Goal: Task Accomplishment & Management: Manage account settings

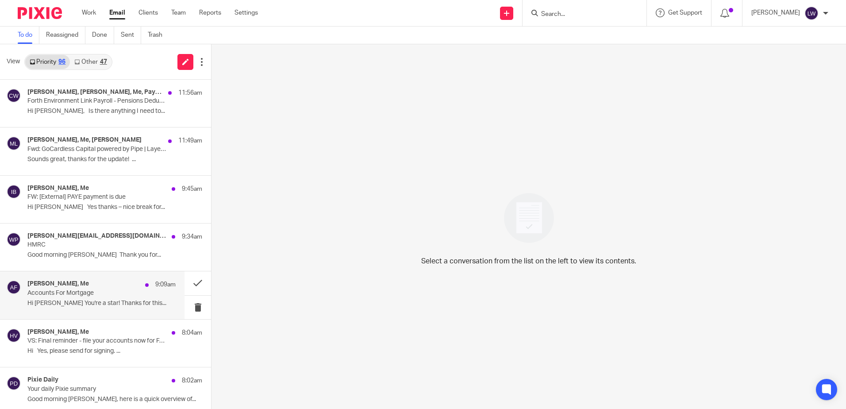
click at [100, 301] on p "Hi Lorna You're a star! Thanks for this..." at bounding box center [101, 304] width 148 height 8
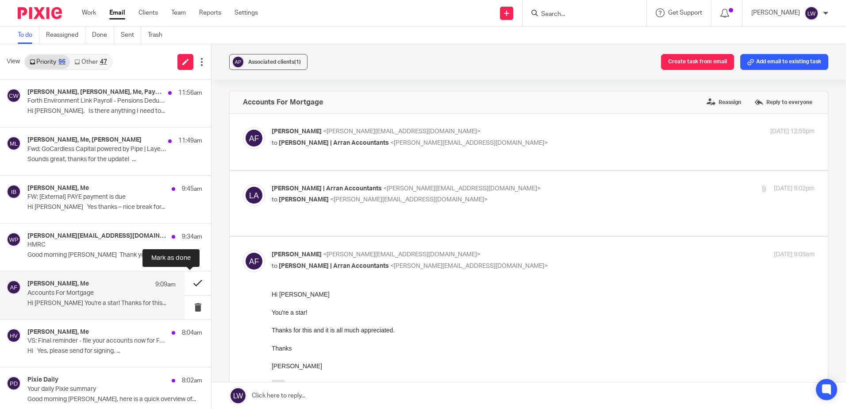
click at [189, 283] on button at bounding box center [198, 282] width 27 height 23
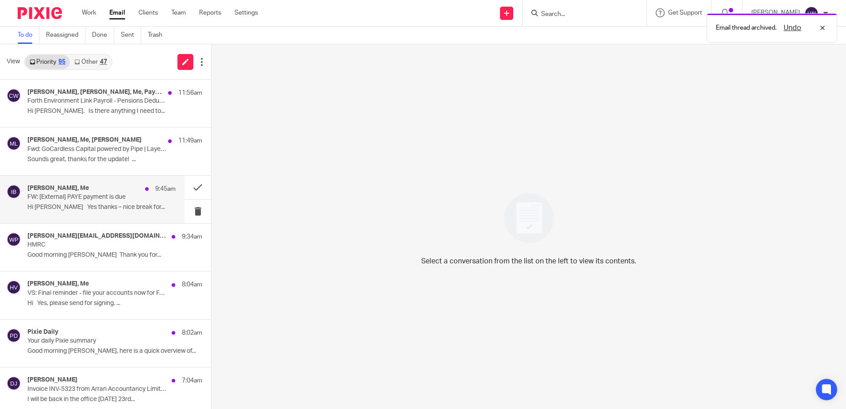
click at [94, 204] on p "Hi Lorna Yes thanks – nice break for..." at bounding box center [101, 208] width 148 height 8
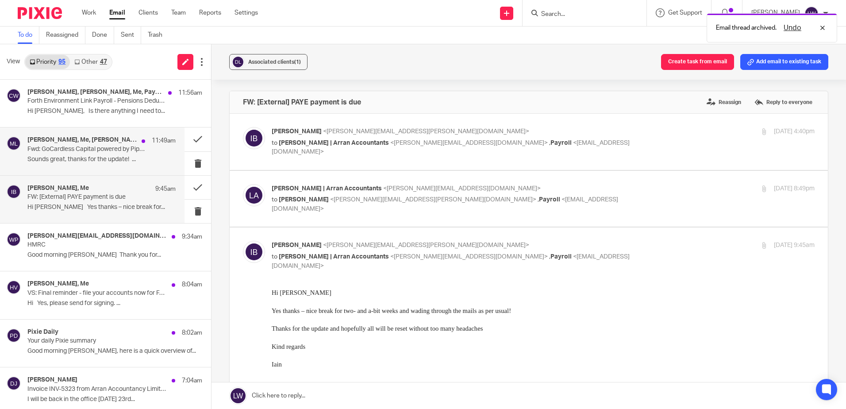
click at [82, 153] on div "Jonas Brown, Me, Michelle Livingstone 11:49am Fwd: GoCardless Capital powered b…" at bounding box center [101, 151] width 148 height 30
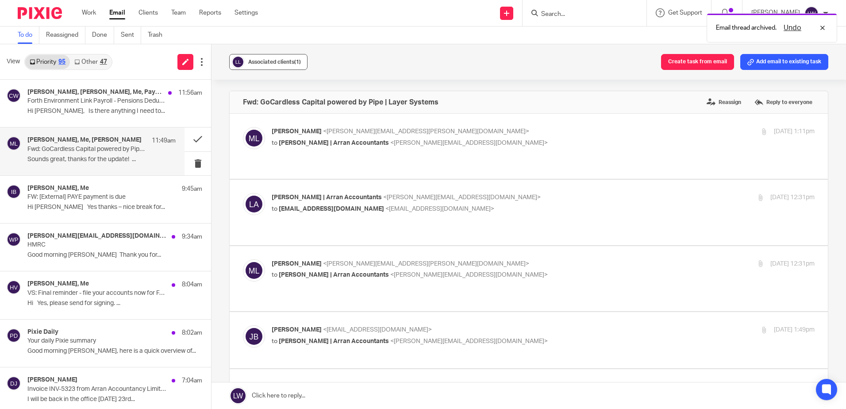
click at [287, 57] on button "Associated clients (1)" at bounding box center [268, 62] width 78 height 16
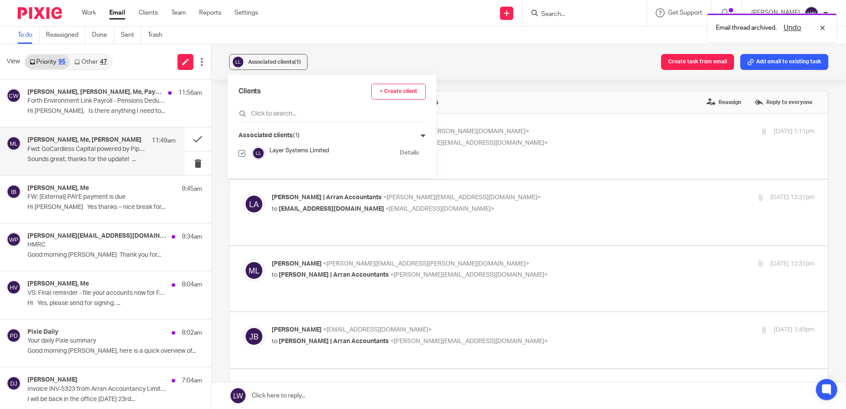
click at [357, 57] on div "Associated clients (1) Create task from email Add email to existing task" at bounding box center [529, 61] width 635 height 35
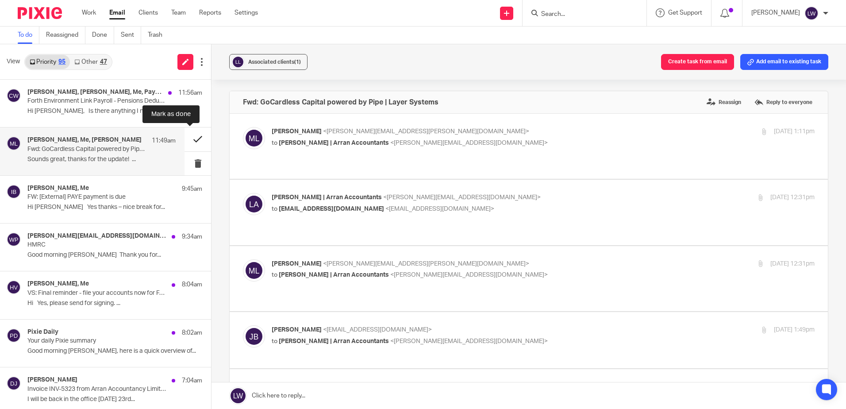
click at [185, 144] on button at bounding box center [198, 138] width 27 height 23
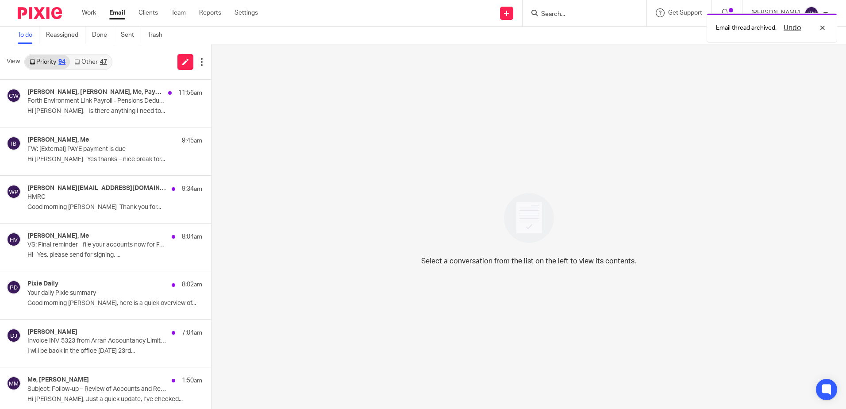
click at [84, 64] on link "Other 47" at bounding box center [90, 62] width 41 height 14
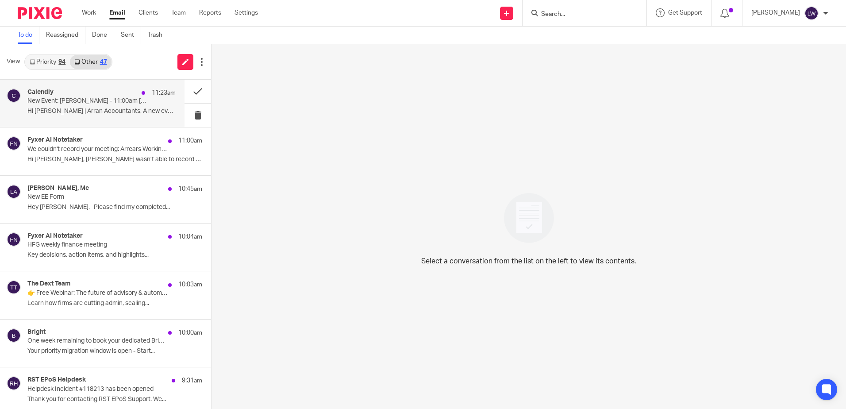
click at [128, 109] on p "Hi Lorna | Arran Accountants, A new event has..." at bounding box center [101, 112] width 148 height 8
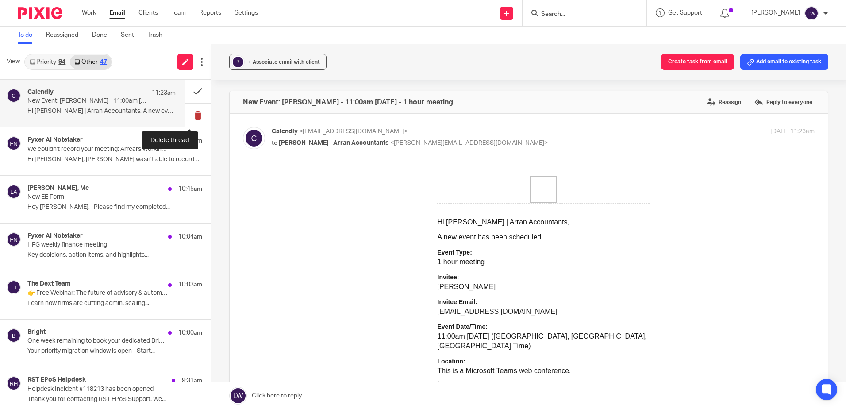
click at [189, 115] on button at bounding box center [198, 115] width 27 height 23
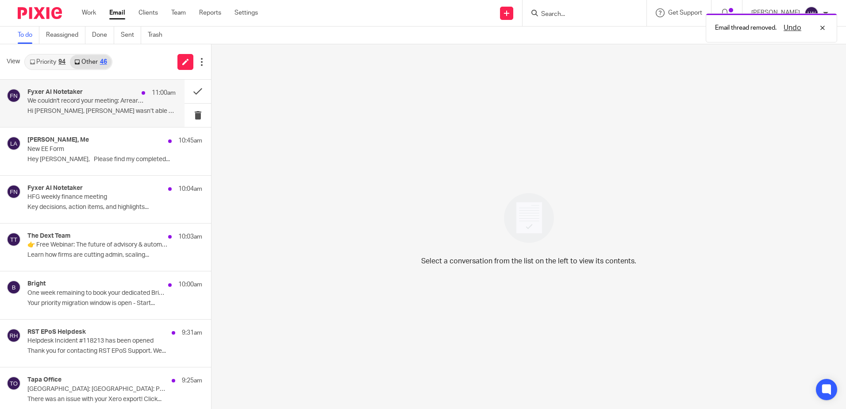
click at [119, 113] on p "Hi Lorna, Fyxer wasn’t able to record your..." at bounding box center [101, 112] width 148 height 8
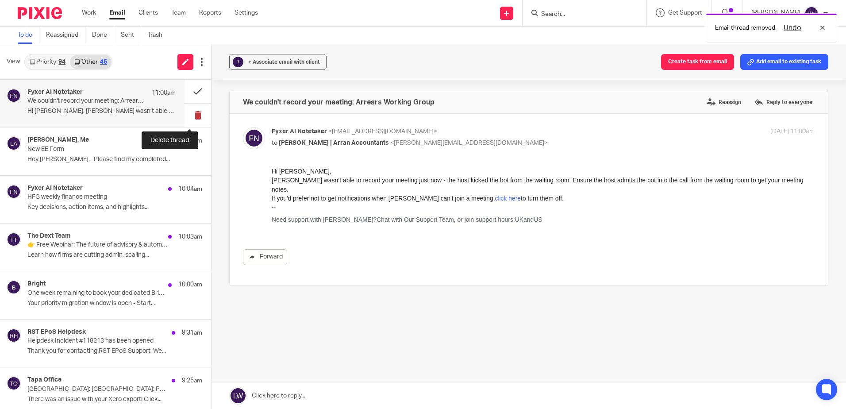
click at [188, 114] on button at bounding box center [198, 115] width 27 height 23
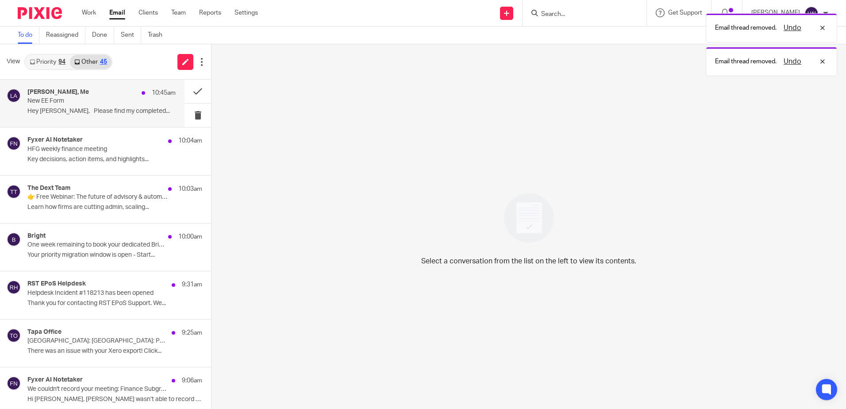
click at [100, 114] on p "Hey [PERSON_NAME], Please find my completed..." at bounding box center [101, 112] width 148 height 8
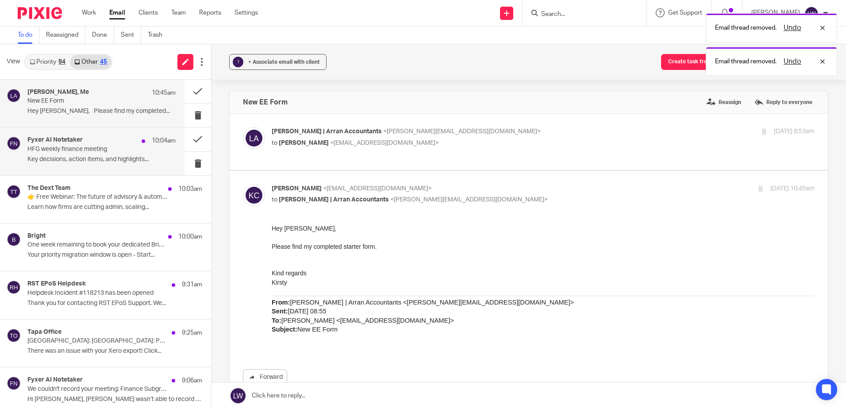
click at [94, 152] on p "HFG weekly finance meeting" at bounding box center [86, 150] width 119 height 8
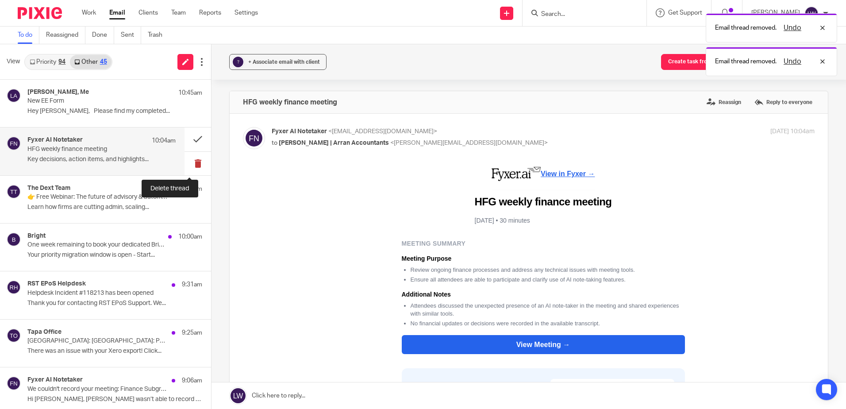
click at [189, 160] on button at bounding box center [198, 163] width 27 height 23
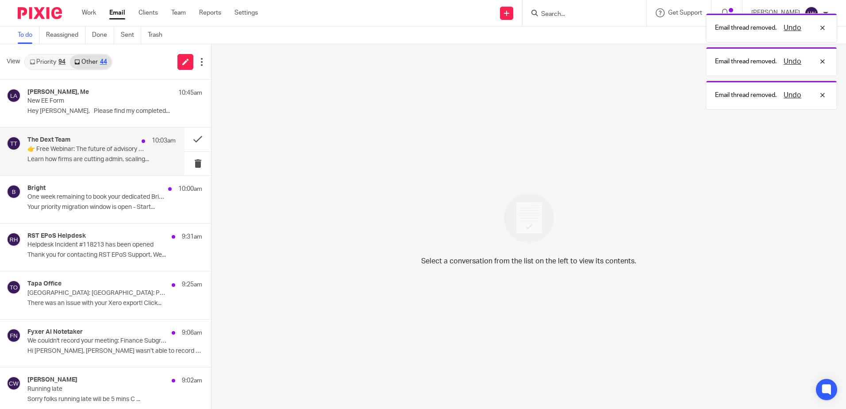
click at [84, 160] on p "Learn how firms are cutting admin, scaling..." at bounding box center [101, 160] width 148 height 8
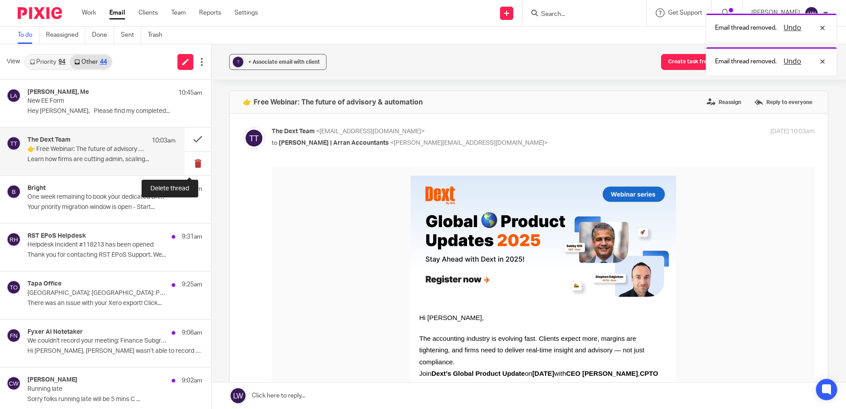
click at [190, 165] on button at bounding box center [198, 163] width 27 height 23
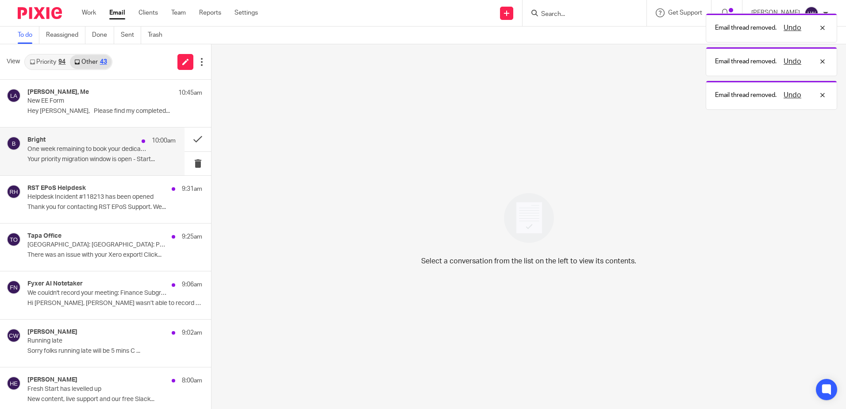
click at [89, 160] on p "Your priority migration window is open - Start..." at bounding box center [101, 160] width 148 height 8
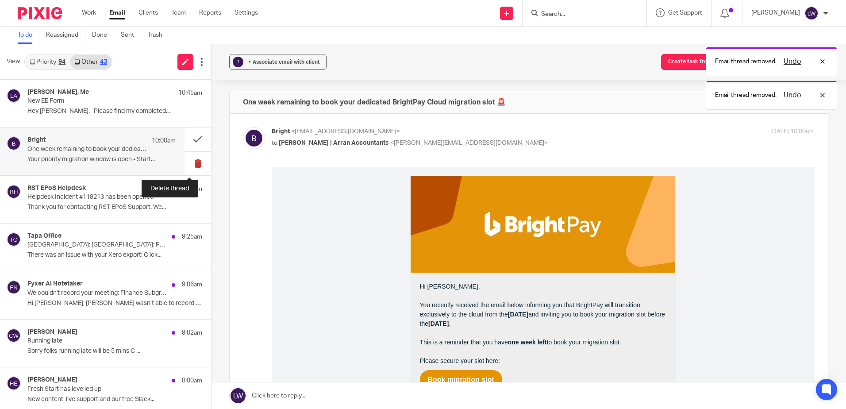
click at [188, 161] on button at bounding box center [198, 163] width 27 height 23
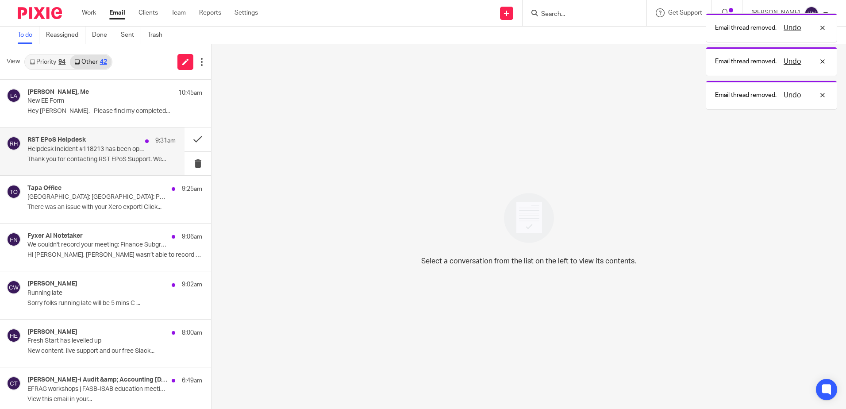
click at [77, 162] on p "Thank you for contacting RST EPoS Support. We..." at bounding box center [101, 160] width 148 height 8
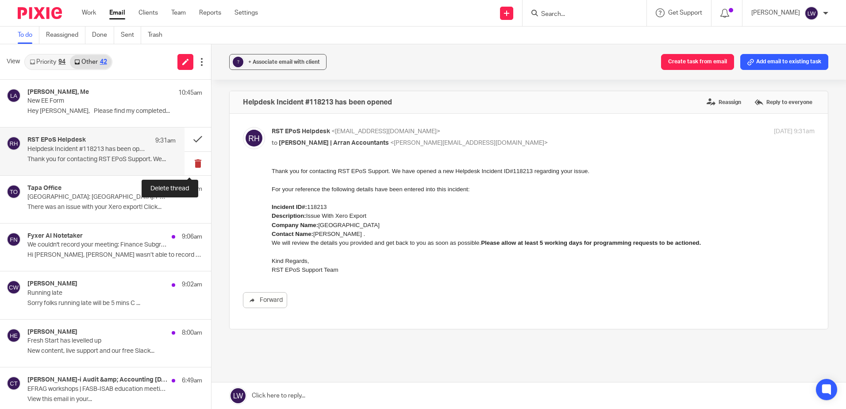
click at [189, 163] on button at bounding box center [198, 163] width 27 height 23
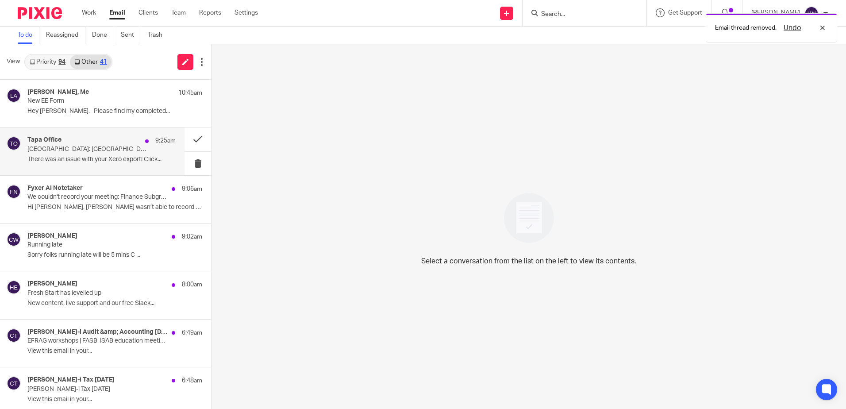
click at [78, 157] on p "There was an issue with your Xero export! Click..." at bounding box center [101, 160] width 148 height 8
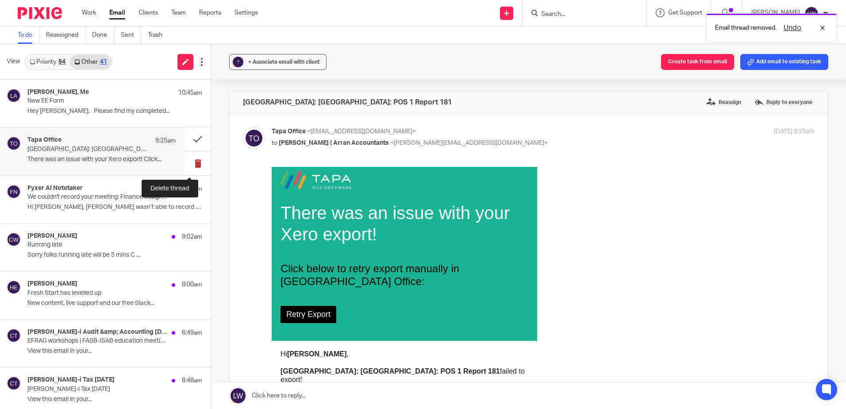
click at [191, 160] on button at bounding box center [198, 163] width 27 height 23
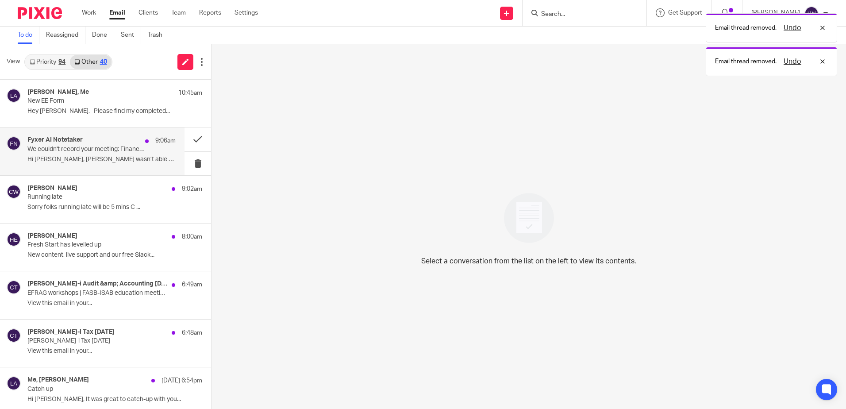
click at [108, 154] on div "Fyxer AI Notetaker 9:06am We couldn't record your meeting: Finance Subgroup Mee…" at bounding box center [101, 151] width 148 height 30
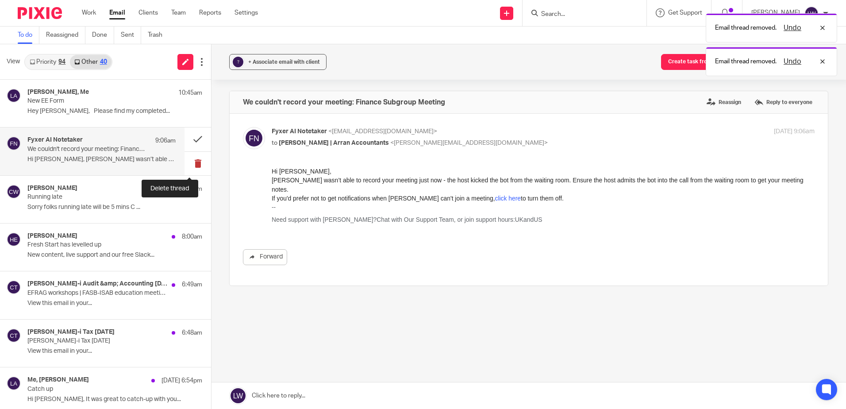
click at [185, 165] on button at bounding box center [198, 163] width 27 height 23
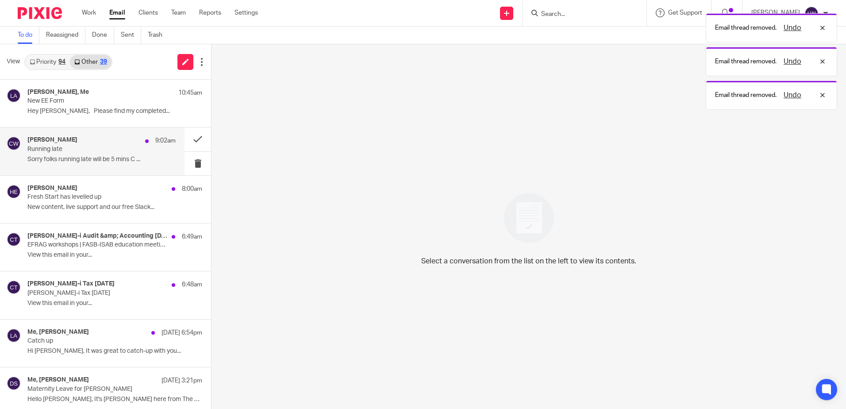
click at [65, 156] on p "Sorry folks running late will be 5 mins C ..." at bounding box center [101, 160] width 148 height 8
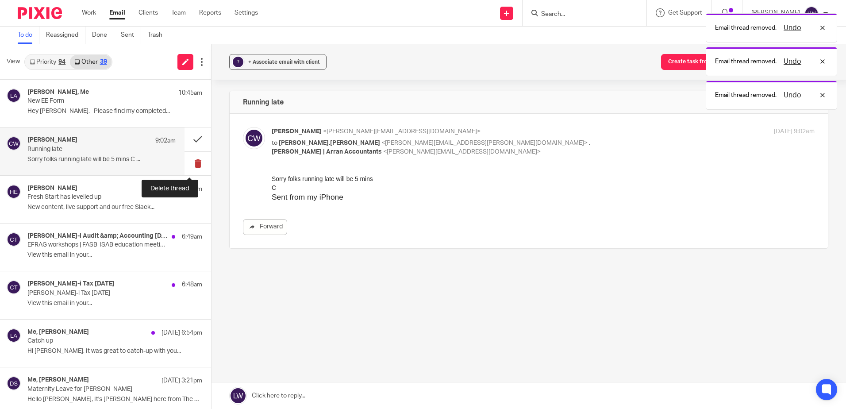
click at [192, 163] on button at bounding box center [198, 163] width 27 height 23
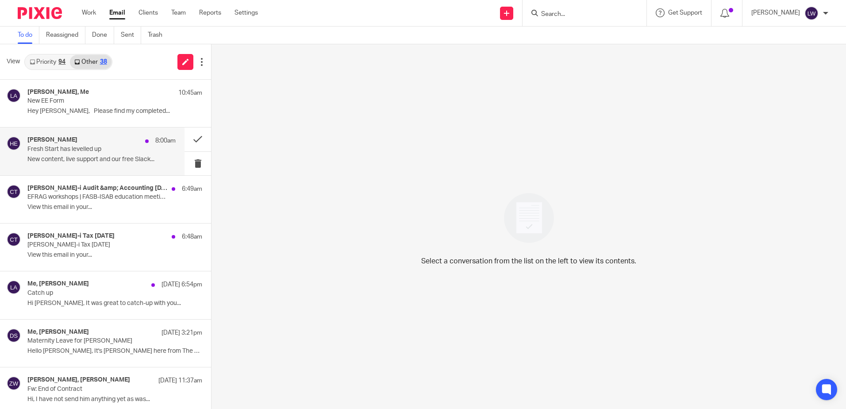
click at [98, 151] on p "Fresh Start has levelled up" at bounding box center [86, 150] width 119 height 8
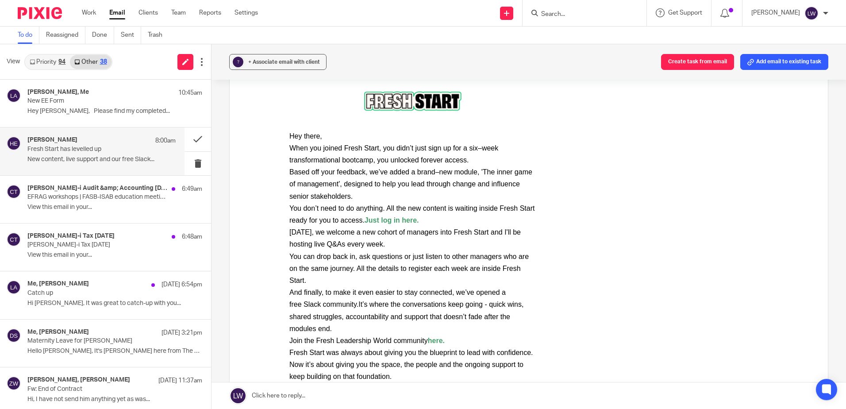
scroll to position [133, 0]
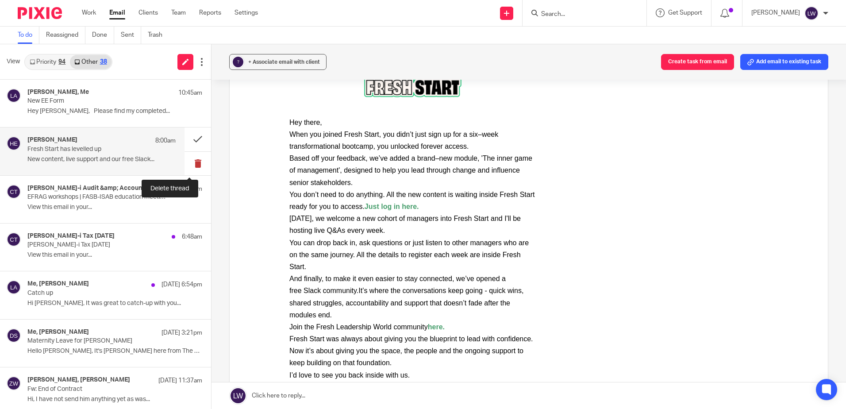
click at [188, 161] on button at bounding box center [198, 163] width 27 height 23
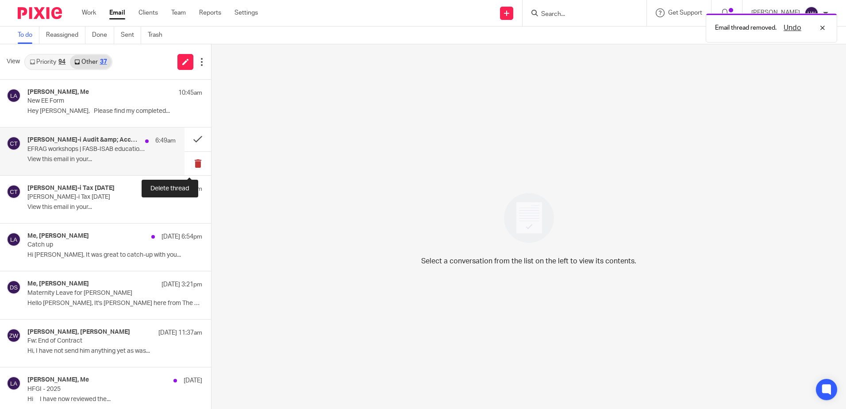
click at [191, 161] on button at bounding box center [198, 163] width 27 height 23
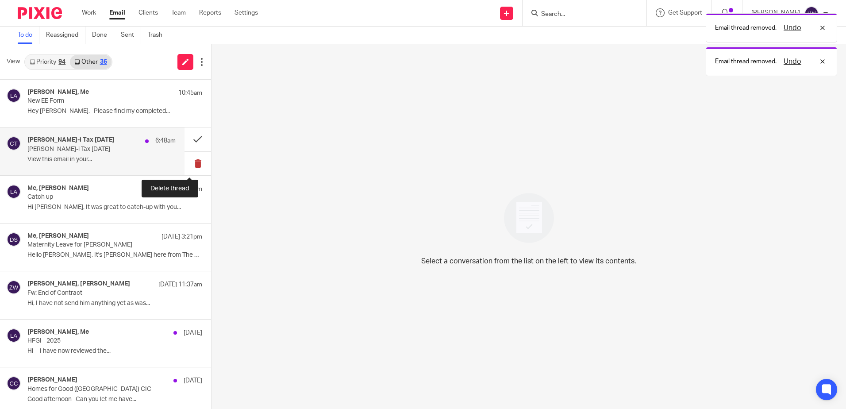
click at [187, 163] on button at bounding box center [198, 163] width 27 height 23
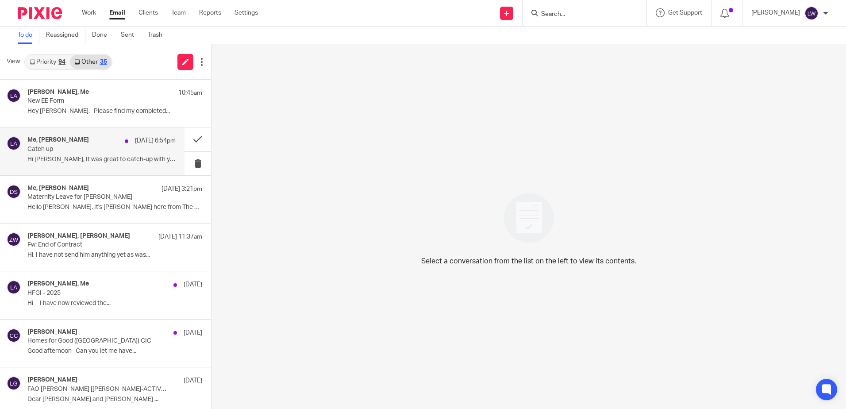
click at [79, 164] on div "Me, Ahmad Qayyum 22 Sep 6:54pm Catch up Hi Lorna, It was great to catch-up with…" at bounding box center [101, 151] width 148 height 30
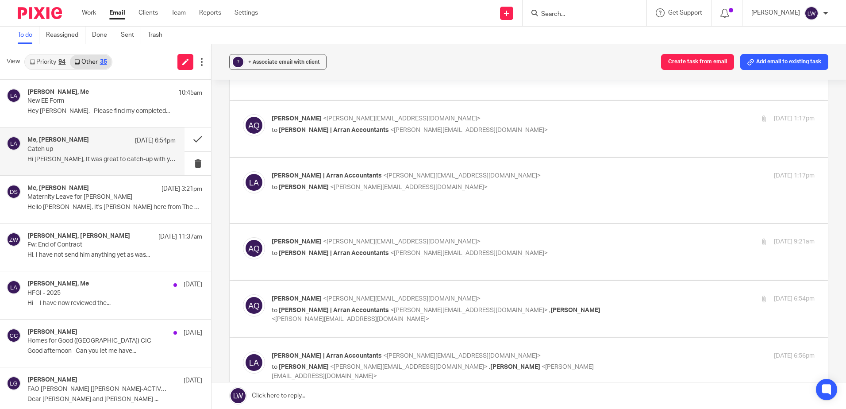
scroll to position [177, 0]
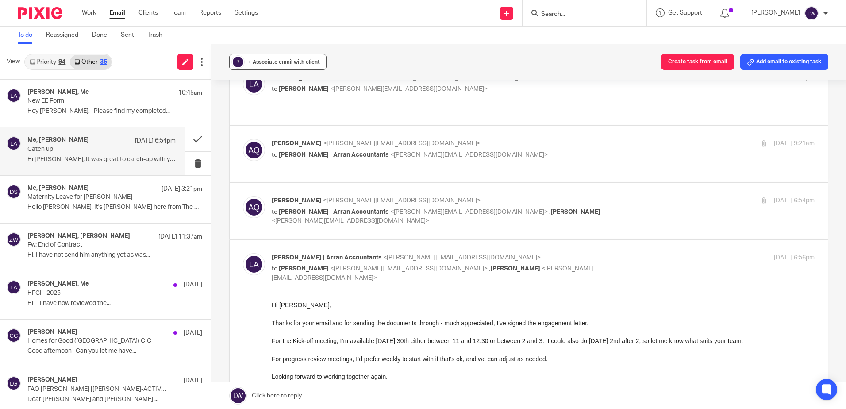
click at [258, 61] on span "+ Associate email with client" at bounding box center [284, 61] width 72 height 5
click at [289, 108] on div "Clients + Create client" at bounding box center [332, 103] width 187 height 38
click at [290, 114] on input "text" at bounding box center [332, 113] width 187 height 9
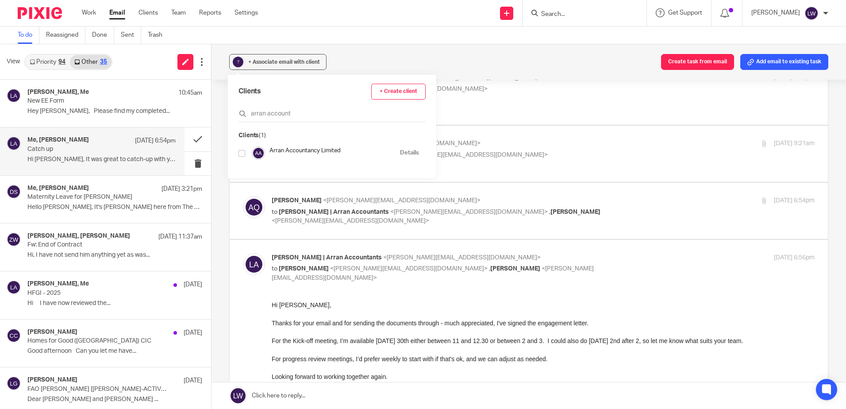
type input "arran account"
click at [243, 154] on input "checkbox" at bounding box center [242, 153] width 7 height 7
checkbox input "true"
click at [190, 138] on button at bounding box center [198, 138] width 27 height 23
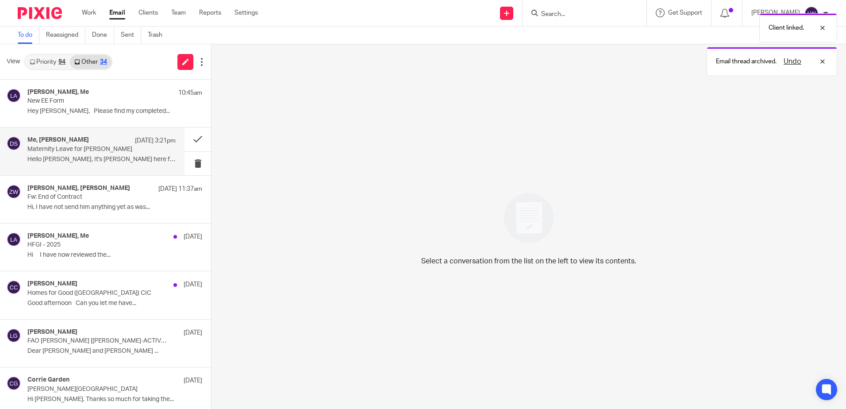
click at [102, 162] on p "Hello Lorna, It's Daniel here from The Fox..." at bounding box center [101, 160] width 148 height 8
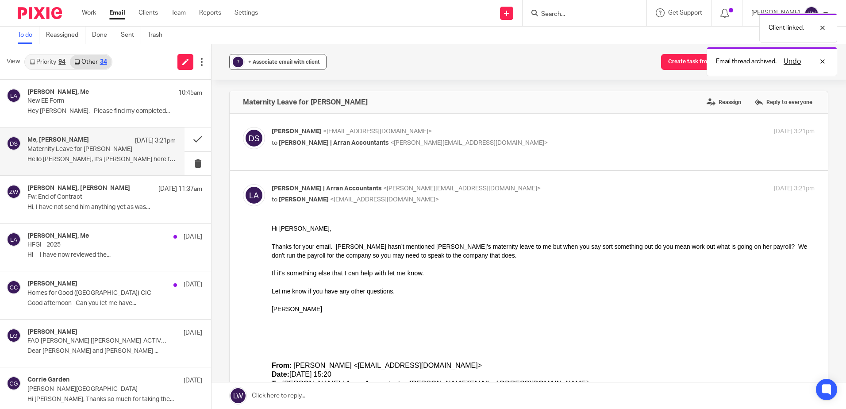
scroll to position [0, 0]
click at [303, 58] on div "+ Associate email with client" at bounding box center [284, 62] width 72 height 9
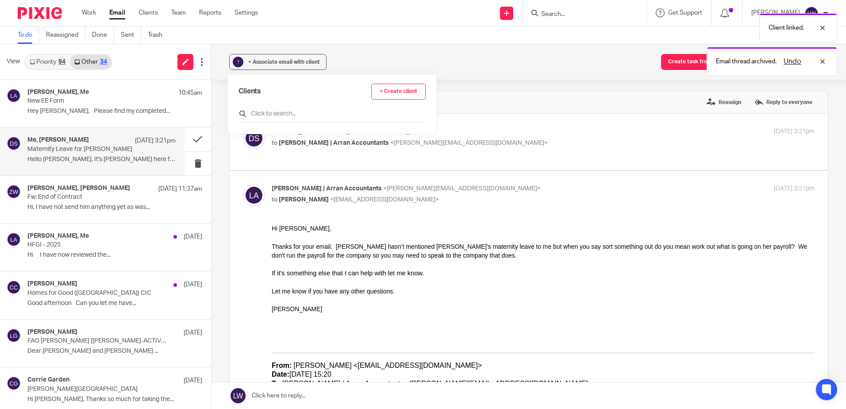
click at [273, 113] on input "text" at bounding box center [332, 113] width 187 height 9
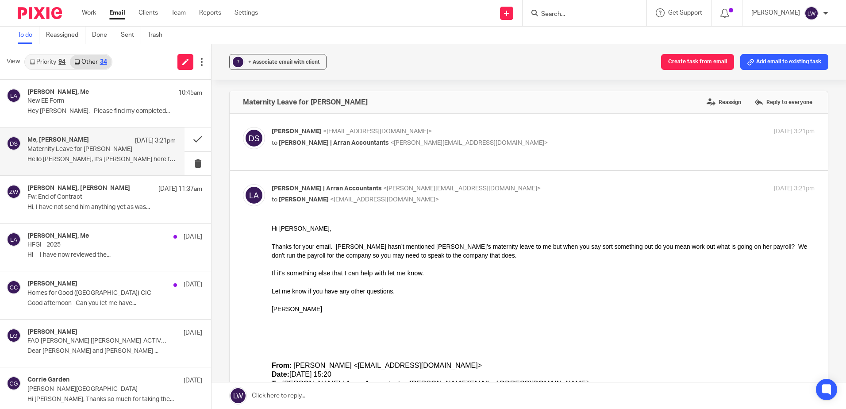
click at [117, 12] on link "Email" at bounding box center [117, 12] width 16 height 9
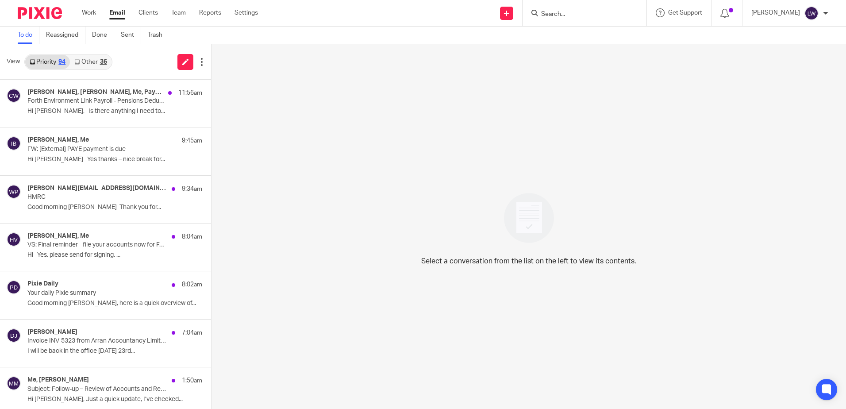
click at [97, 61] on link "Other 36" at bounding box center [90, 62] width 41 height 14
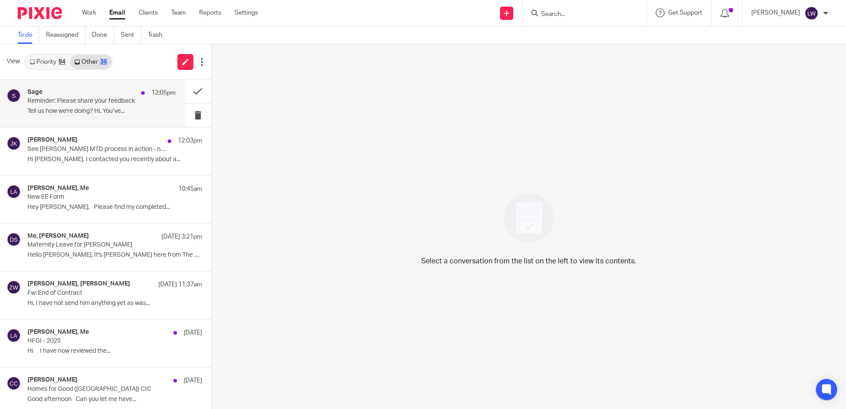
click at [93, 100] on p "Reminder: Please share your feedback" at bounding box center [86, 101] width 119 height 8
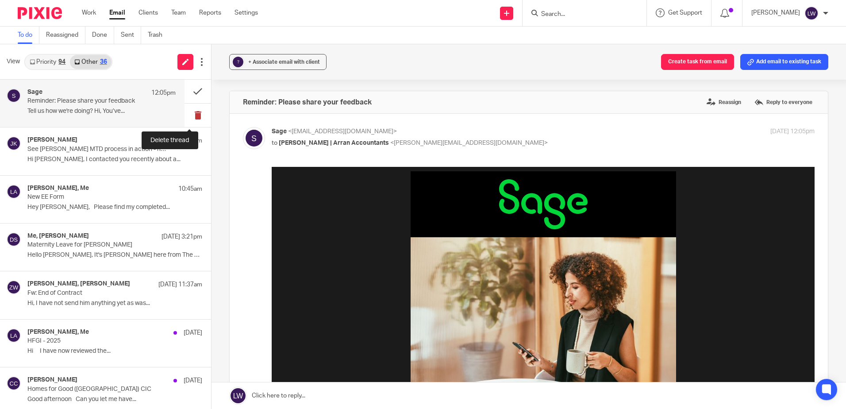
click at [189, 116] on button at bounding box center [198, 115] width 27 height 23
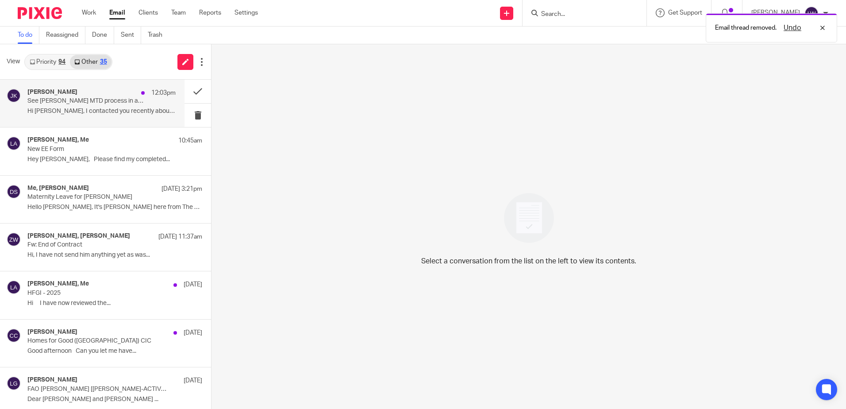
click at [80, 112] on p "Hi Lorna, I contacted you recently about a..." at bounding box center [101, 112] width 148 height 8
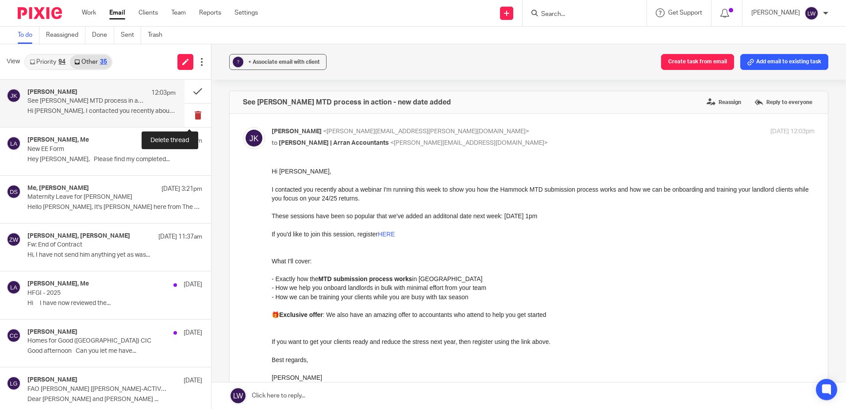
click at [191, 113] on button at bounding box center [198, 115] width 27 height 23
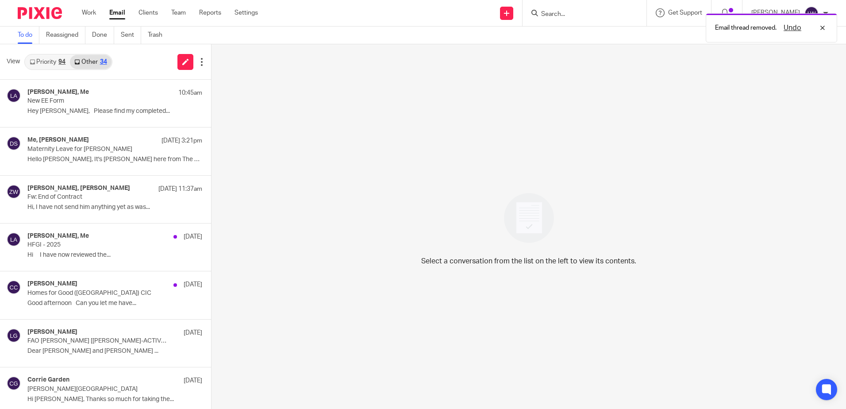
click at [51, 57] on link "Priority 94" at bounding box center [47, 62] width 45 height 14
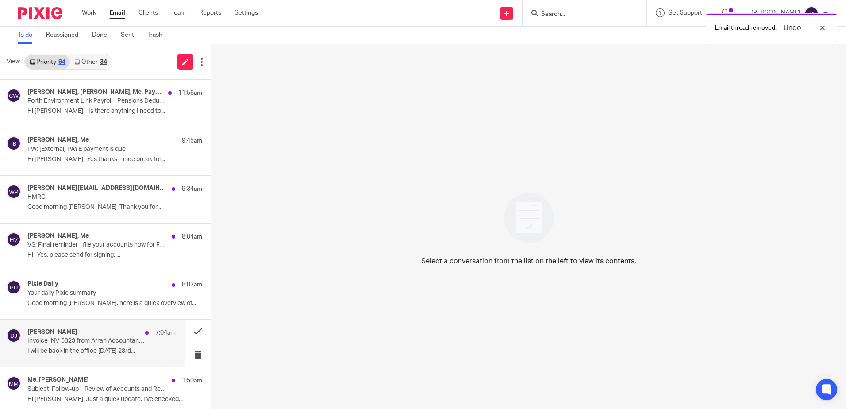
click at [108, 347] on div "David Johnston 7:04am Invoice INV-5323 from Arran Accountancy Limited for David…" at bounding box center [101, 343] width 148 height 30
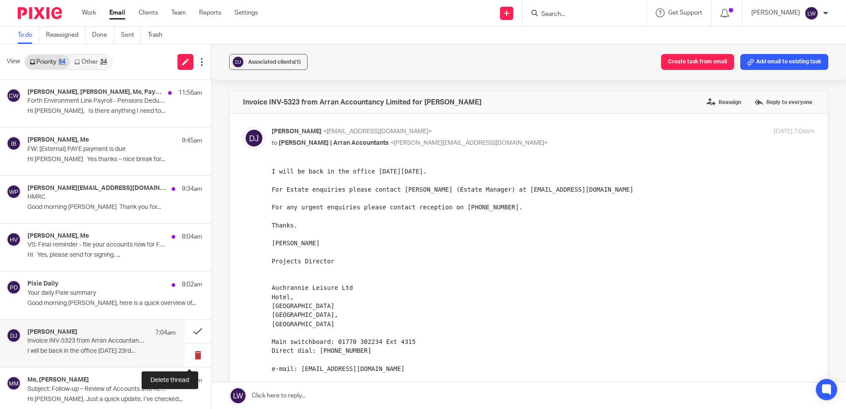
click at [187, 354] on button at bounding box center [198, 354] width 27 height 23
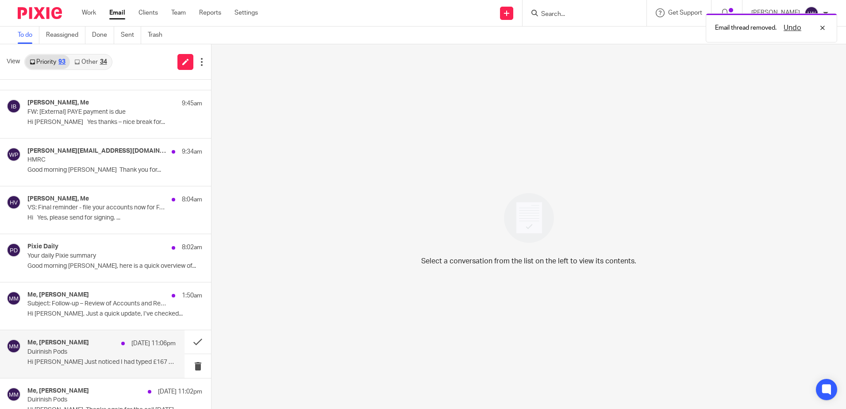
scroll to position [88, 0]
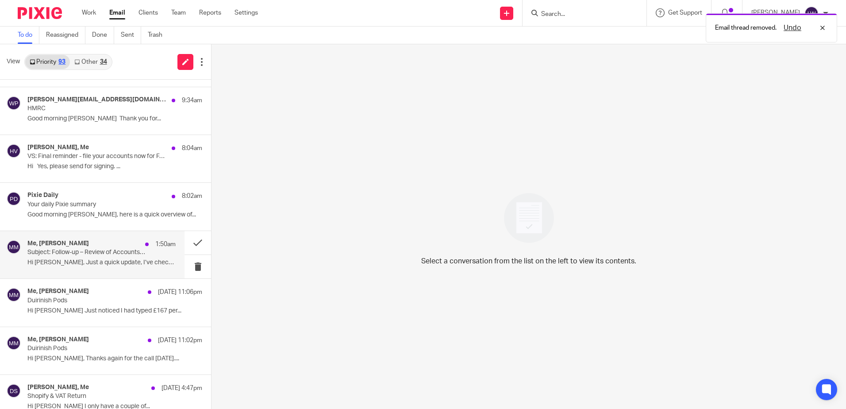
click at [74, 255] on p "Subject: Follow-up – Review of Accounts and Returns" at bounding box center [86, 253] width 119 height 8
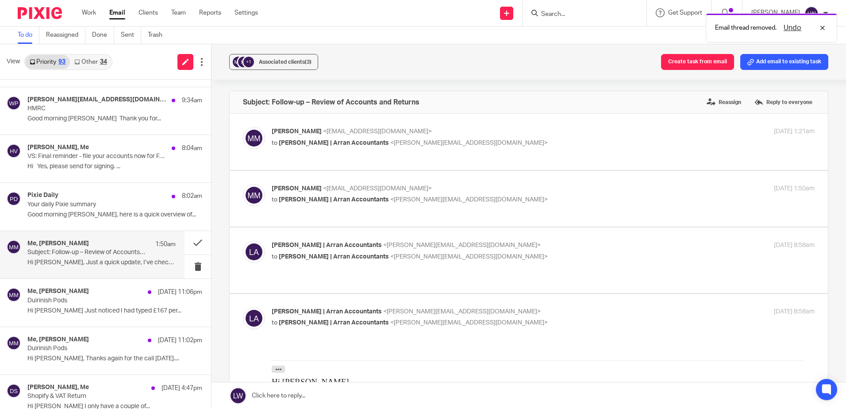
scroll to position [0, 0]
click at [74, 208] on div "Pixie Daily 8:02am Your daily Pixie summary Good morning Lorna, here is a quick…" at bounding box center [101, 207] width 148 height 30
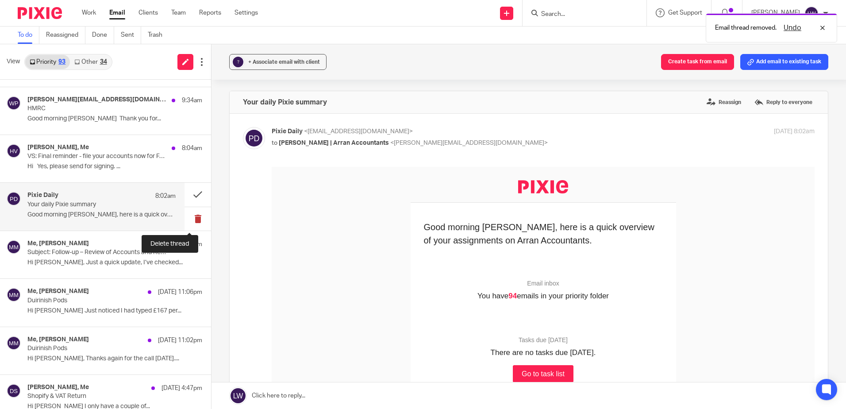
click at [188, 219] on button at bounding box center [198, 218] width 27 height 23
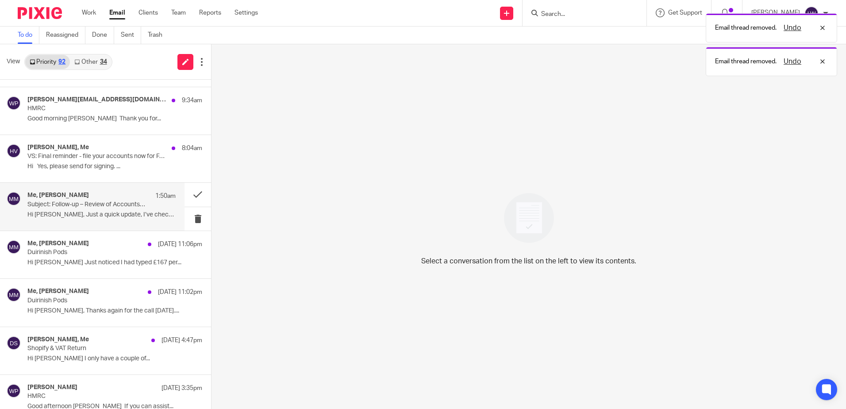
click at [80, 217] on p "Hi Lorna, Just a quick update, I’ve checked..." at bounding box center [101, 215] width 148 height 8
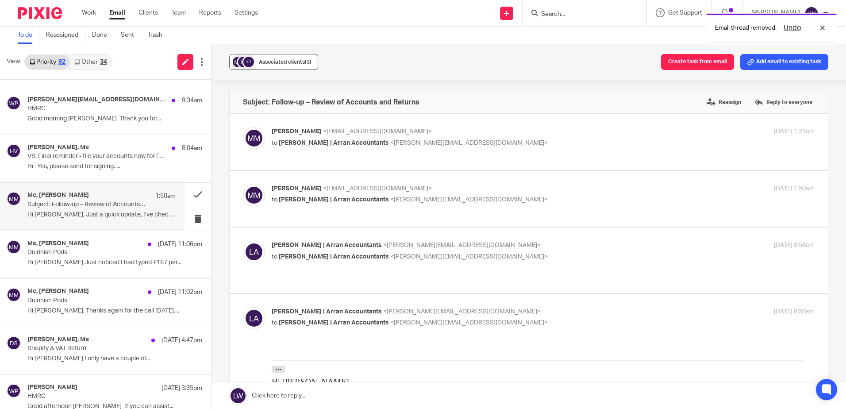
click at [270, 61] on span "Associated clients (3)" at bounding box center [285, 61] width 53 height 5
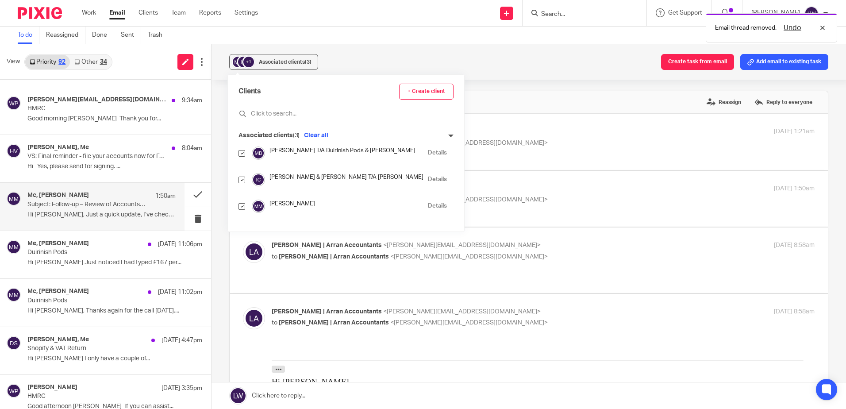
click at [243, 181] on input "checkbox" at bounding box center [242, 180] width 7 height 7
checkbox input "false"
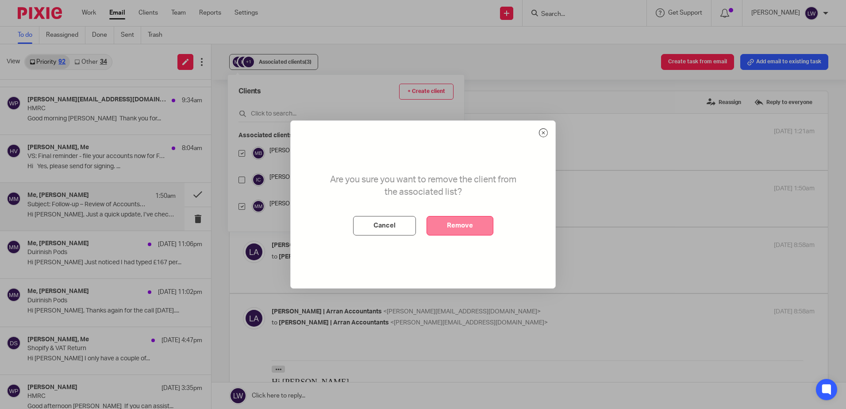
click at [448, 227] on button "Remove" at bounding box center [460, 225] width 67 height 19
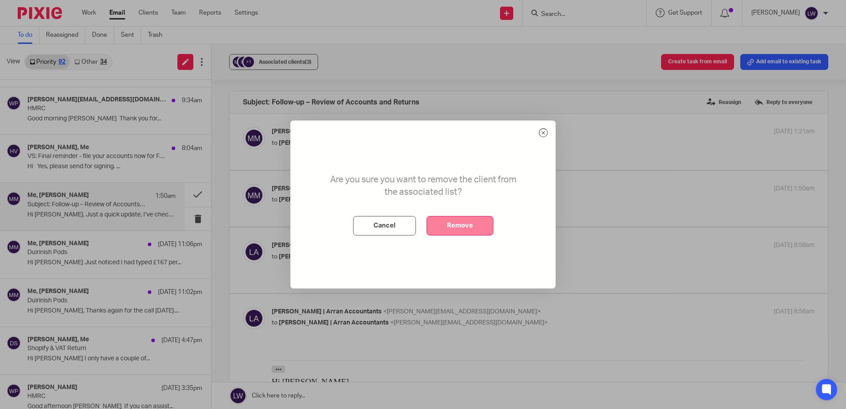
click at [461, 223] on button "Remove" at bounding box center [460, 225] width 67 height 19
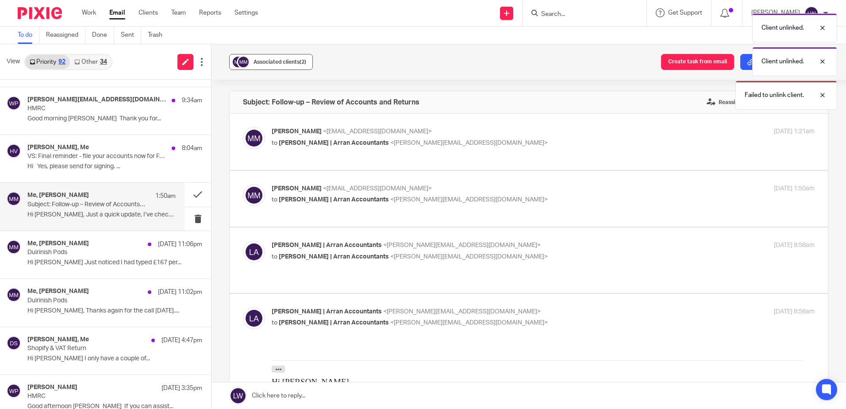
click at [270, 62] on span "Associated clients (2)" at bounding box center [280, 61] width 53 height 5
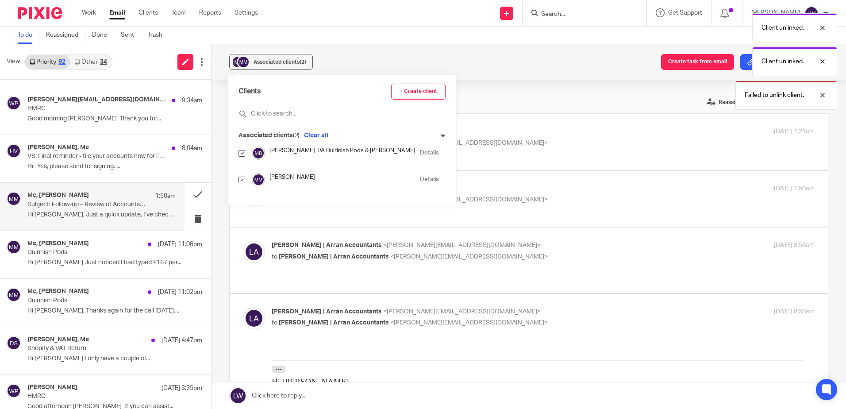
click at [242, 178] on input "checkbox" at bounding box center [242, 180] width 7 height 7
checkbox input "false"
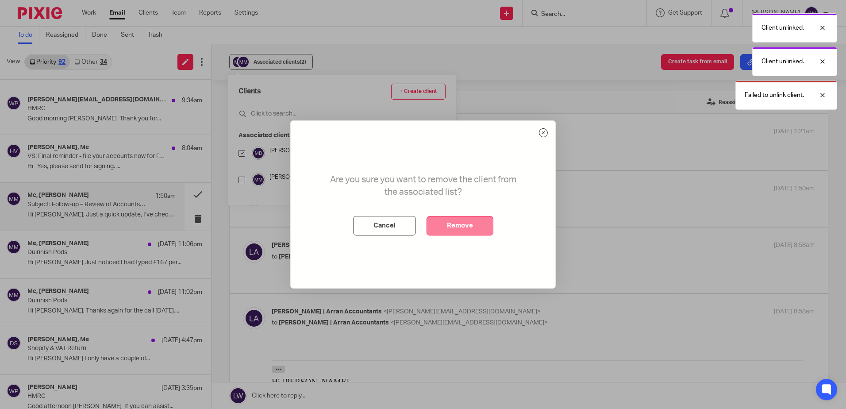
click at [457, 227] on button "Remove" at bounding box center [460, 225] width 67 height 19
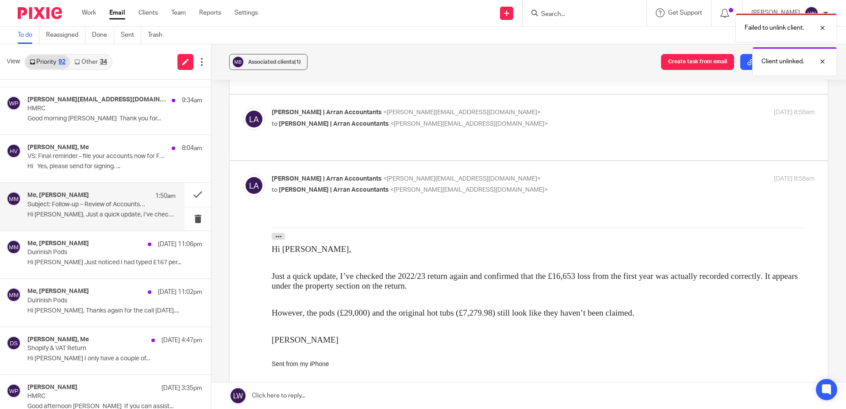
scroll to position [177, 0]
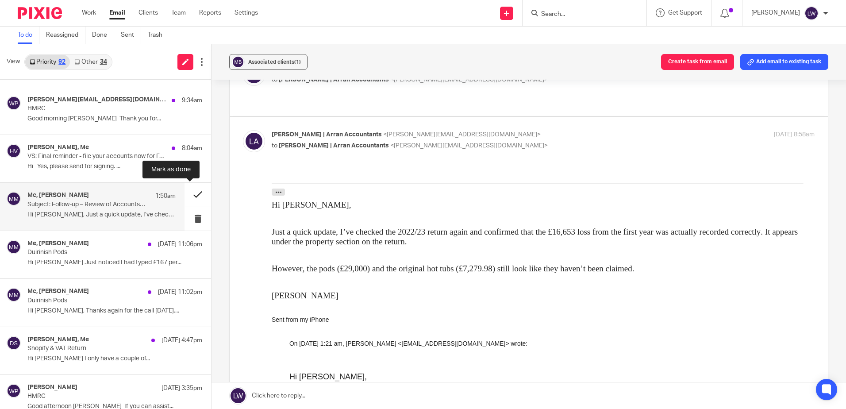
click at [192, 195] on button at bounding box center [198, 194] width 27 height 23
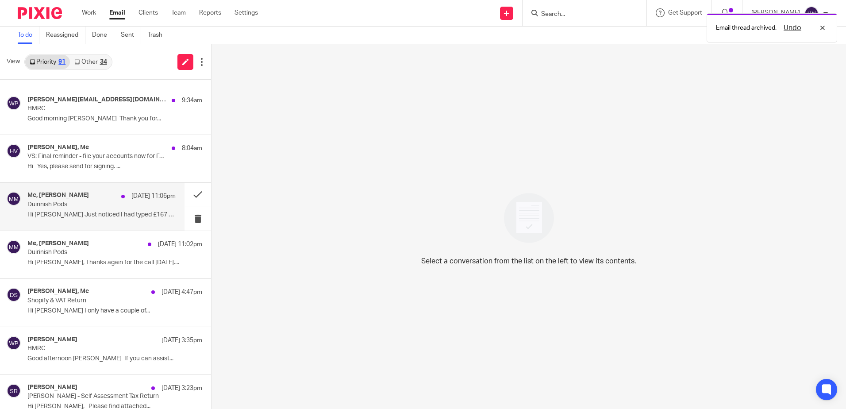
click at [66, 210] on div "Me, margaret-ann matheson 22 Sep 11:06pm Duirinish Pods Hi Lorna Just noticed I…" at bounding box center [101, 207] width 148 height 30
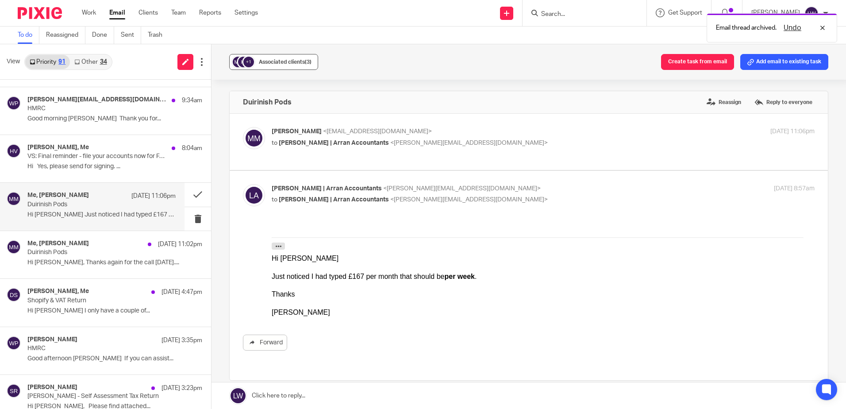
scroll to position [0, 0]
click at [286, 54] on button "+1 Associated clients (3)" at bounding box center [273, 62] width 89 height 16
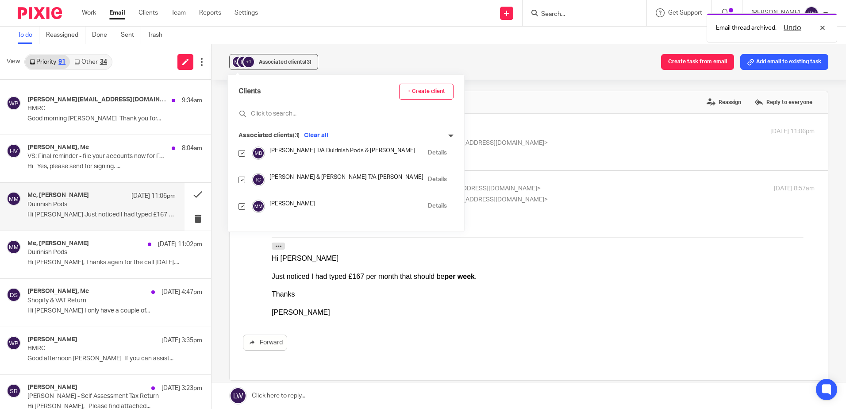
click at [242, 180] on input "checkbox" at bounding box center [242, 180] width 7 height 7
checkbox input "false"
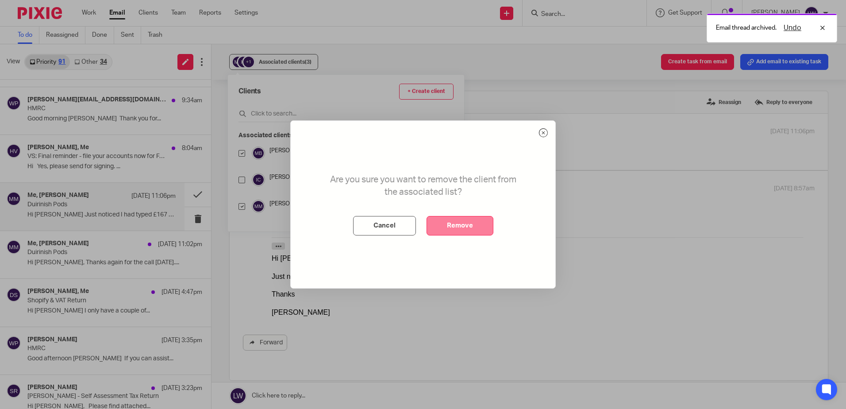
click at [439, 222] on button "Remove" at bounding box center [460, 225] width 67 height 19
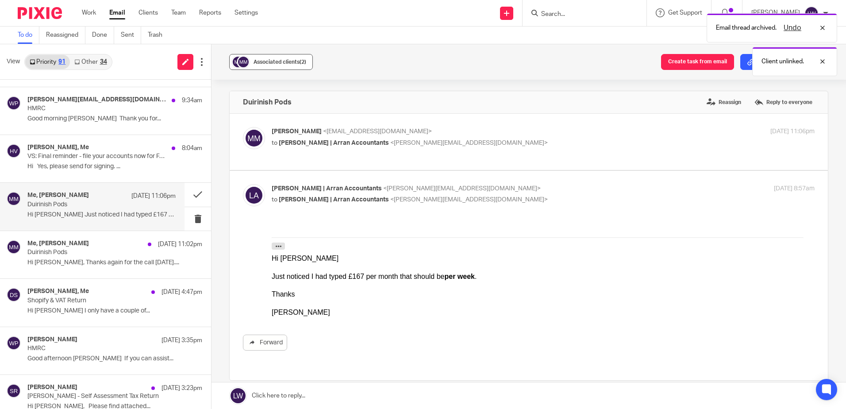
click at [276, 65] on div "Associated clients (2)" at bounding box center [280, 62] width 53 height 9
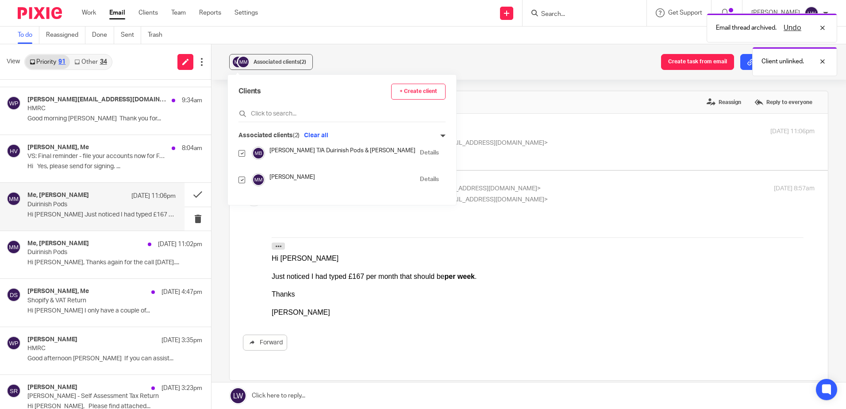
click at [242, 180] on input "checkbox" at bounding box center [242, 180] width 7 height 7
checkbox input "false"
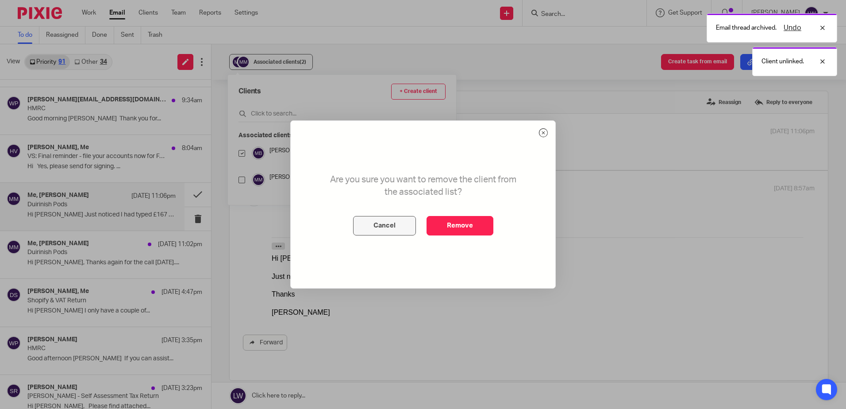
drag, startPoint x: 442, startPoint y: 222, endPoint x: 405, endPoint y: 220, distance: 36.4
click at [442, 223] on button "Remove" at bounding box center [460, 225] width 67 height 19
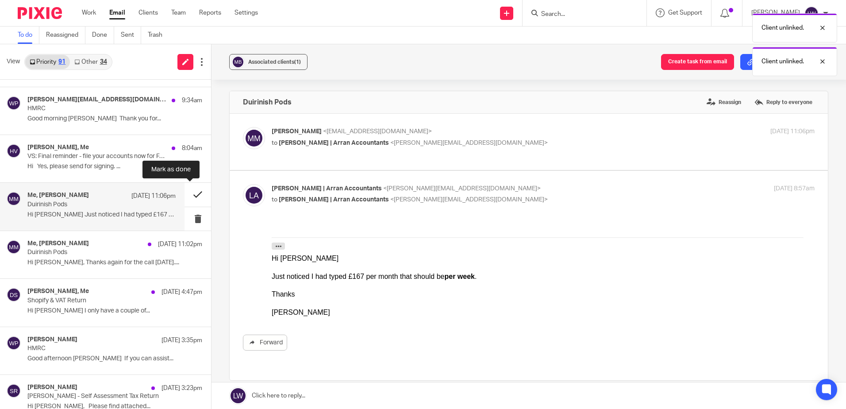
click at [190, 192] on button at bounding box center [198, 194] width 27 height 23
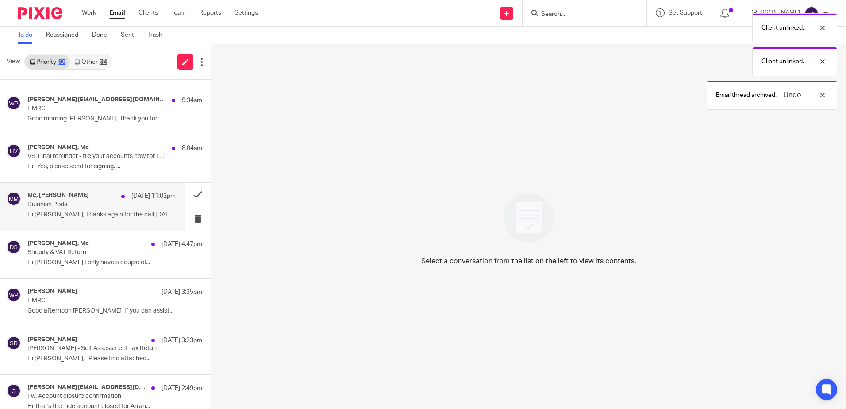
click at [61, 211] on p "Hi Lorna, Thanks again for the call today...." at bounding box center [101, 215] width 148 height 8
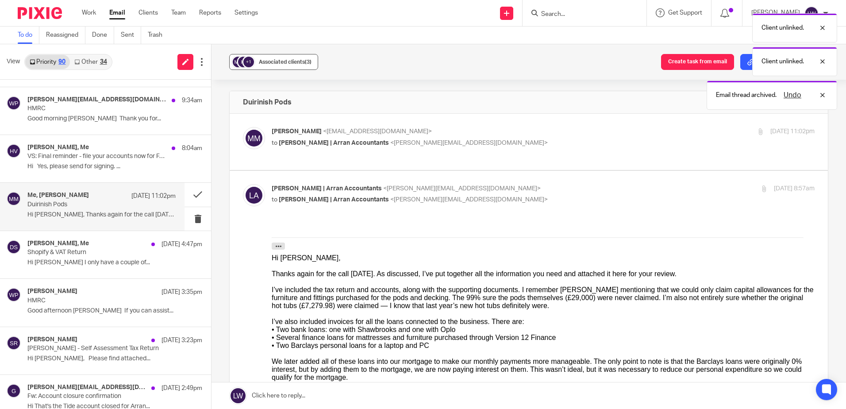
click at [271, 58] on div "Associated clients (3)" at bounding box center [285, 62] width 53 height 9
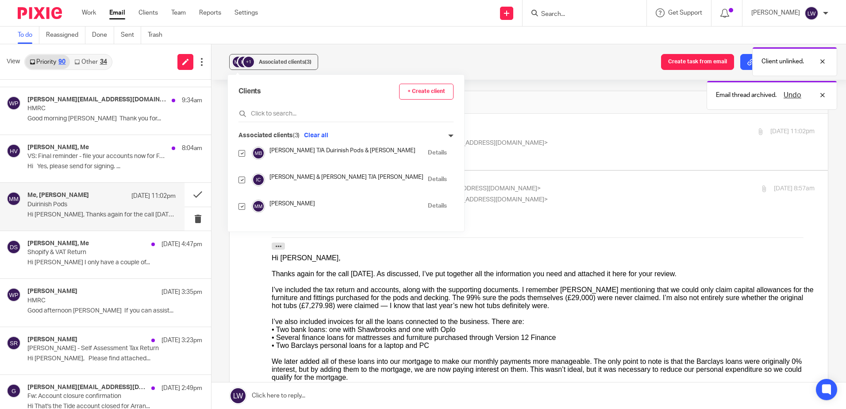
click at [242, 181] on input "checkbox" at bounding box center [242, 180] width 7 height 7
checkbox input "false"
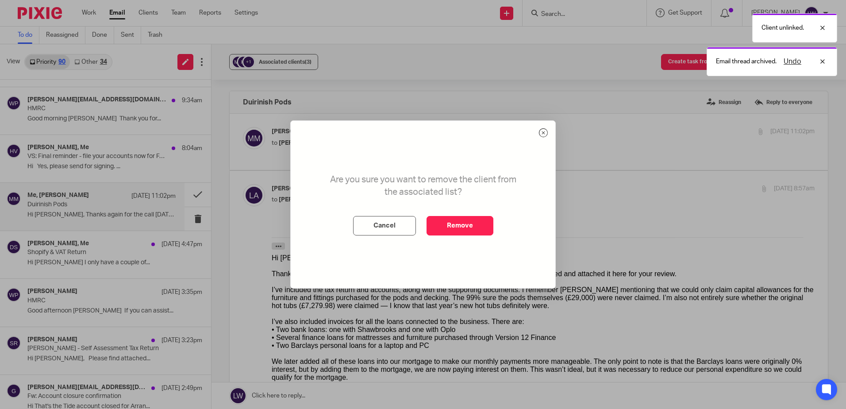
drag, startPoint x: 456, startPoint y: 230, endPoint x: 294, endPoint y: 164, distance: 174.9
click at [456, 230] on button "Remove" at bounding box center [460, 225] width 67 height 19
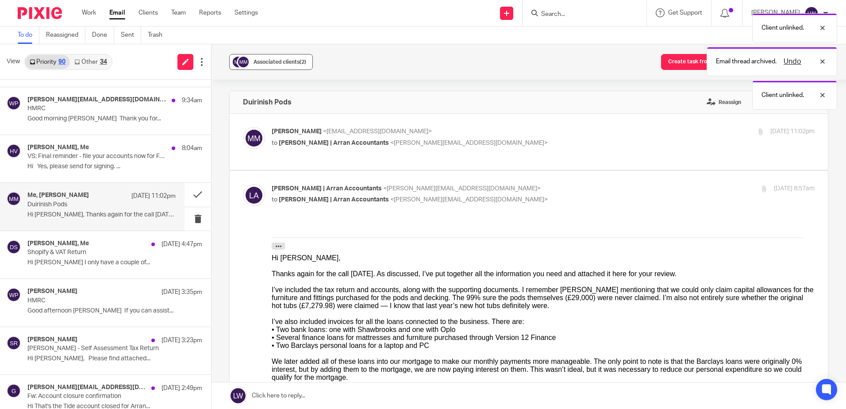
click at [260, 54] on button "Associated clients (2)" at bounding box center [271, 62] width 84 height 16
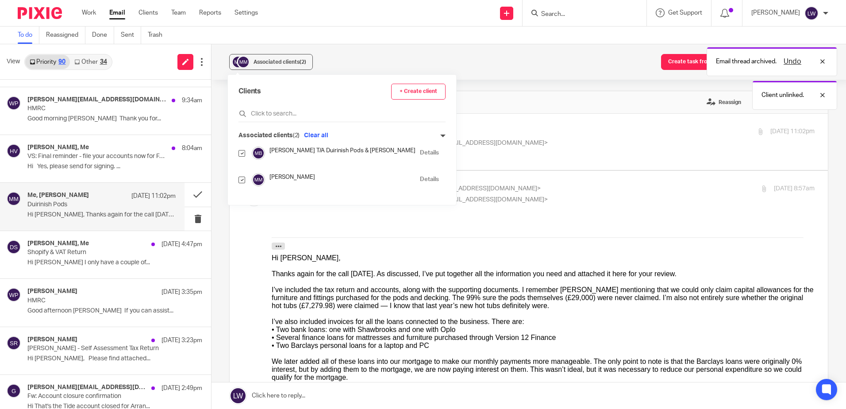
click at [242, 178] on input "checkbox" at bounding box center [242, 180] width 7 height 7
checkbox input "false"
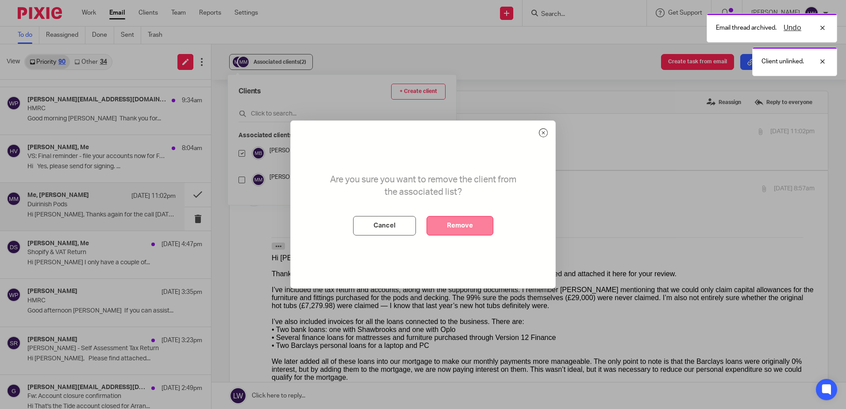
click at [462, 223] on button "Remove" at bounding box center [460, 225] width 67 height 19
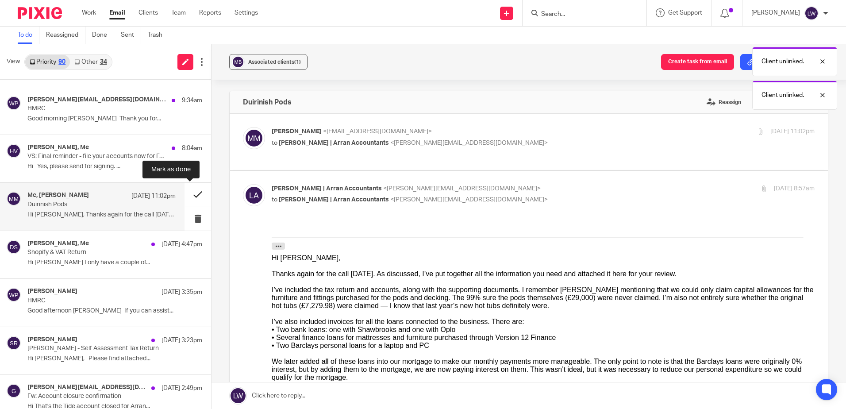
click at [188, 194] on button at bounding box center [198, 194] width 27 height 23
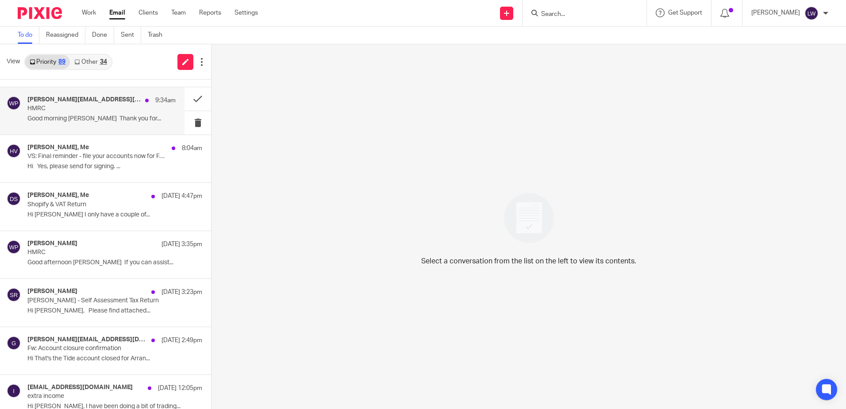
click at [110, 113] on div "billy.paterson454@gmail.com, Olivia | Arran Accountants, Me, William Paterson 9…" at bounding box center [101, 111] width 148 height 30
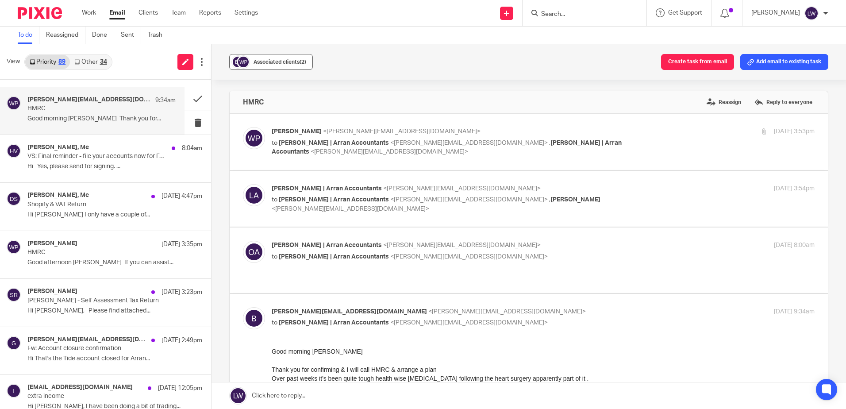
click at [287, 62] on span "Associated clients (2)" at bounding box center [280, 61] width 53 height 5
click at [388, 50] on div "Associated clients (2) Create task from email Add email to existing task" at bounding box center [529, 61] width 635 height 35
click at [630, 8] on form at bounding box center [587, 13] width 94 height 11
click at [583, 11] on input "Search" at bounding box center [580, 15] width 80 height 8
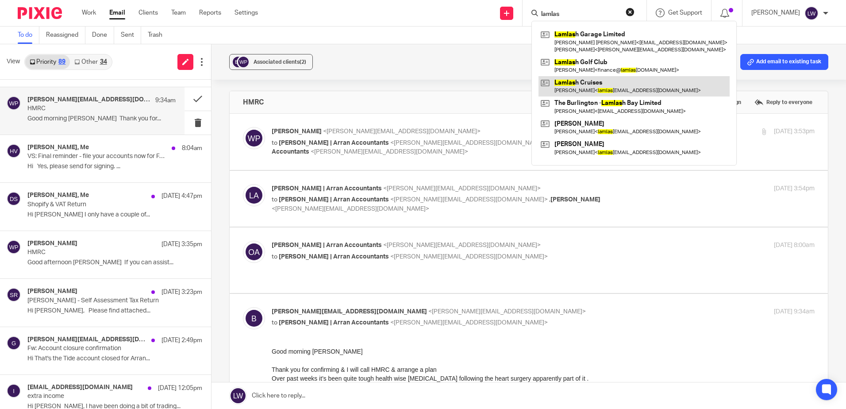
type input "lamlas"
click at [591, 82] on link at bounding box center [634, 86] width 191 height 20
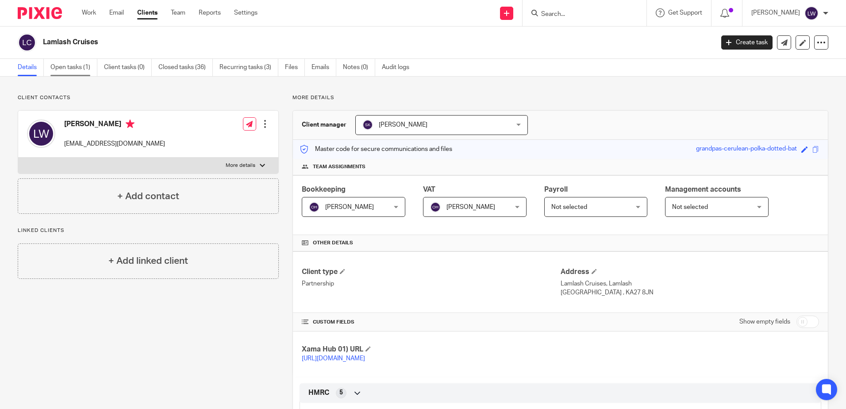
click at [65, 66] on link "Open tasks (1)" at bounding box center [73, 67] width 47 height 17
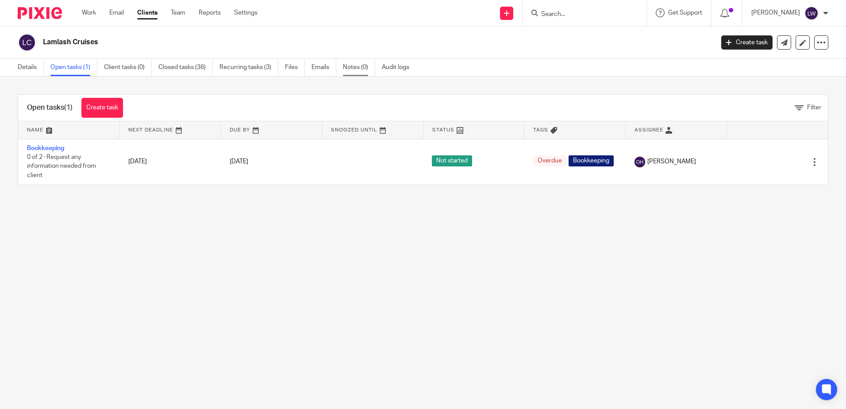
click at [352, 69] on link "Notes (0)" at bounding box center [359, 67] width 32 height 17
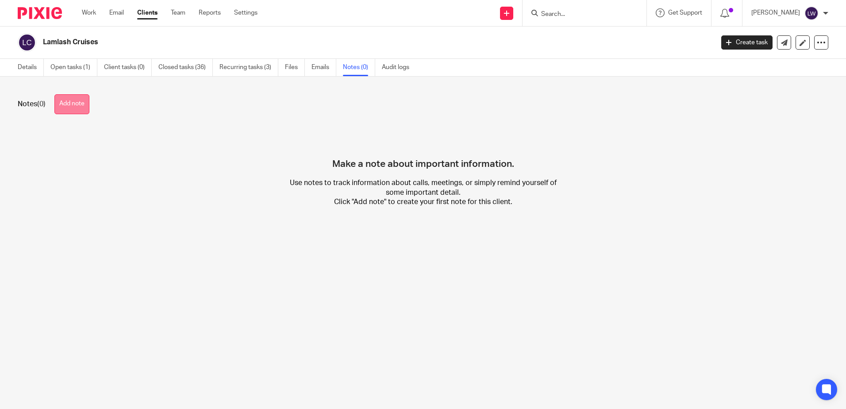
click at [72, 103] on button "Add note" at bounding box center [71, 104] width 35 height 20
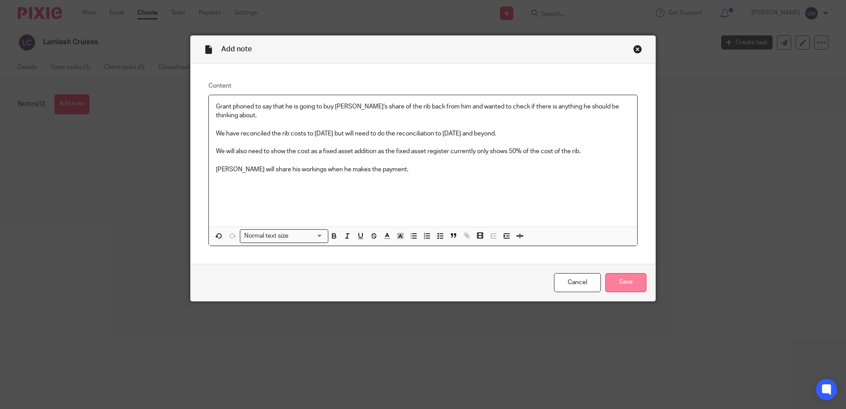
click at [625, 276] on input "Save" at bounding box center [625, 282] width 41 height 19
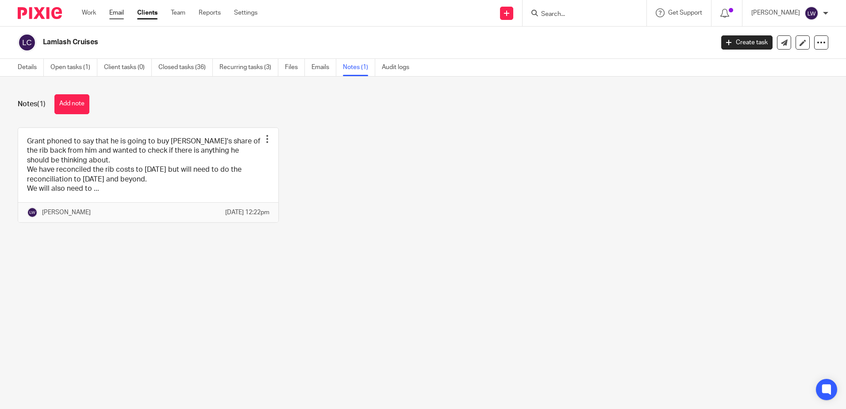
click at [118, 12] on link "Email" at bounding box center [116, 12] width 15 height 9
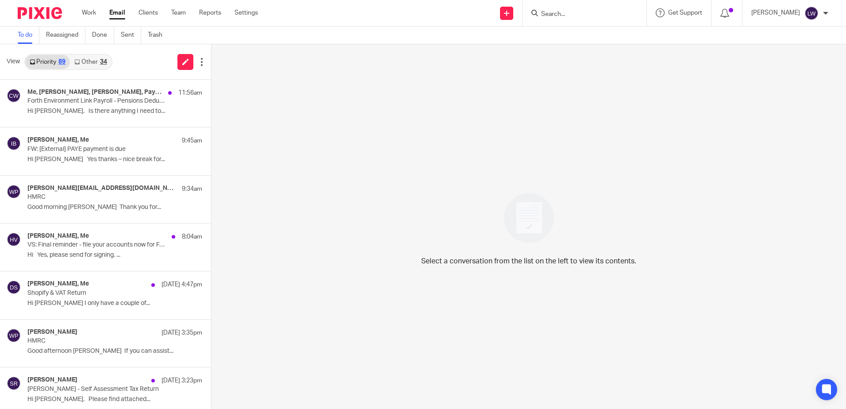
click at [574, 14] on input "Search" at bounding box center [580, 15] width 80 height 8
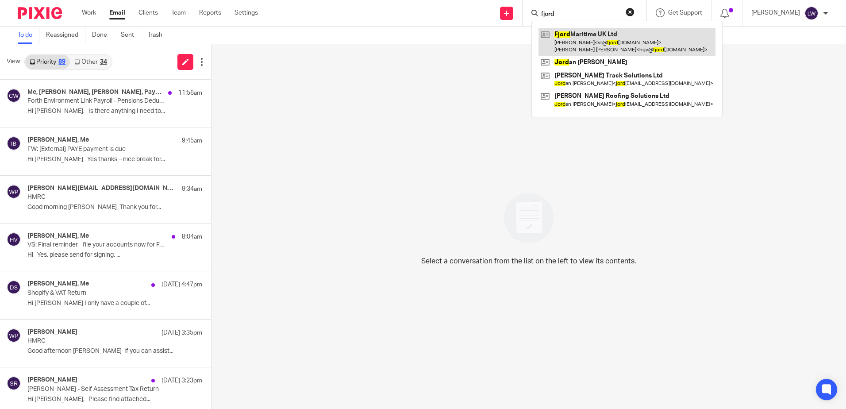
type input "fjord"
click at [574, 46] on link at bounding box center [627, 41] width 177 height 27
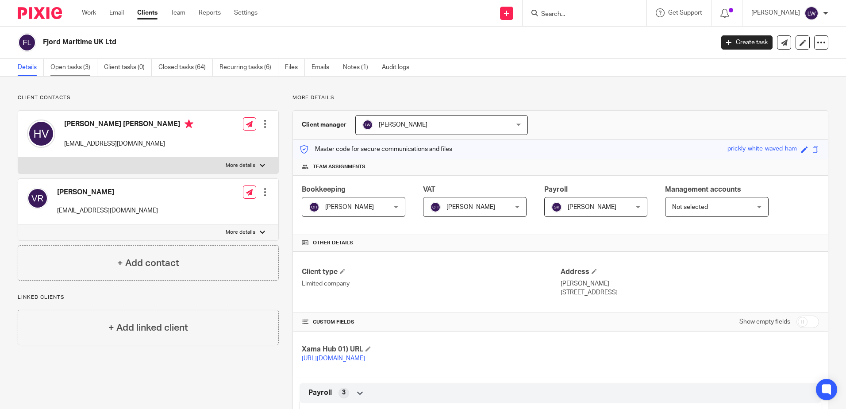
click at [75, 66] on link "Open tasks (3)" at bounding box center [73, 67] width 47 height 17
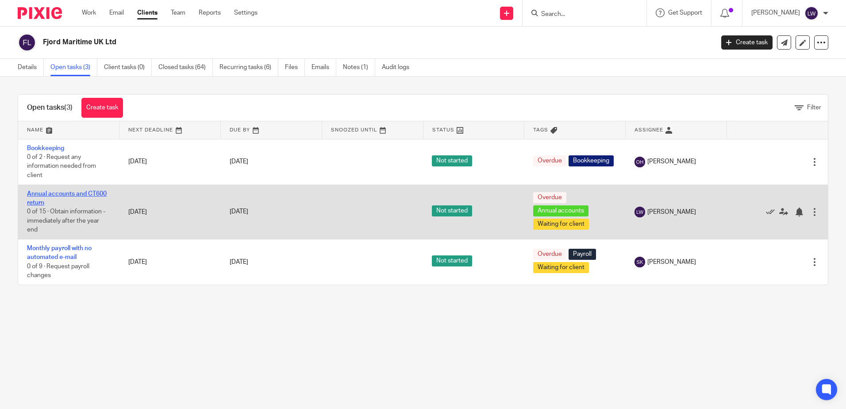
click at [54, 195] on link "Annual accounts and CT600 return" at bounding box center [67, 198] width 80 height 15
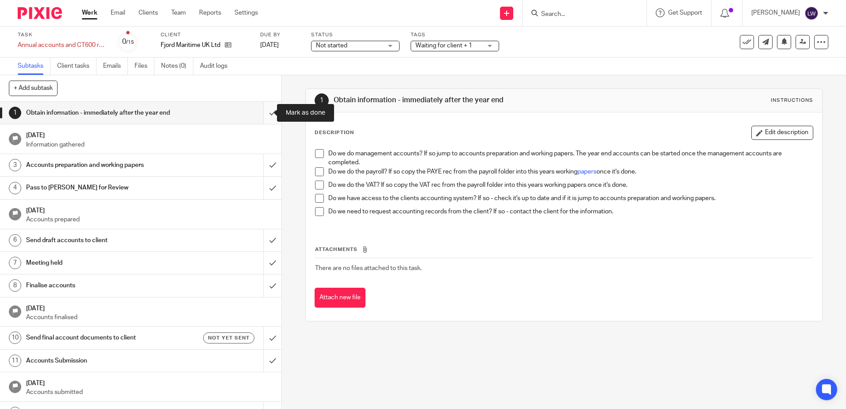
click at [265, 112] on input "submit" at bounding box center [140, 113] width 281 height 22
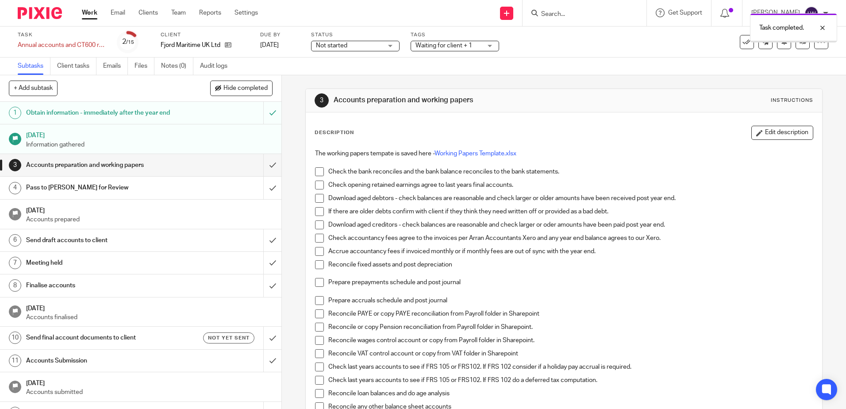
click at [263, 165] on input "submit" at bounding box center [140, 165] width 281 height 22
click at [262, 186] on input "submit" at bounding box center [140, 188] width 281 height 22
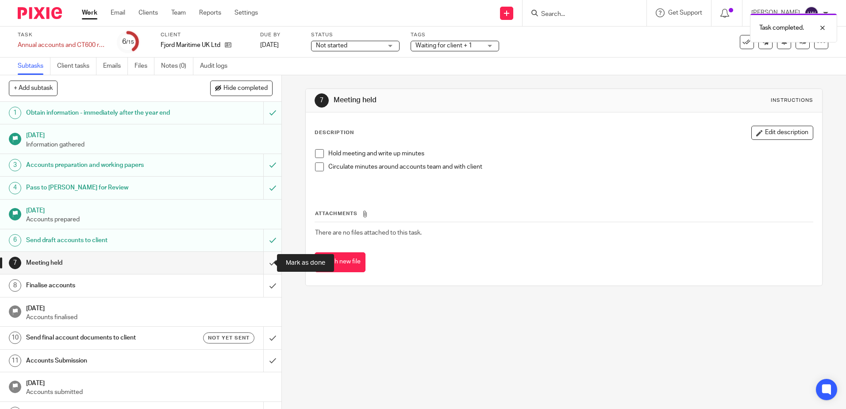
click at [262, 263] on input "submit" at bounding box center [140, 263] width 281 height 22
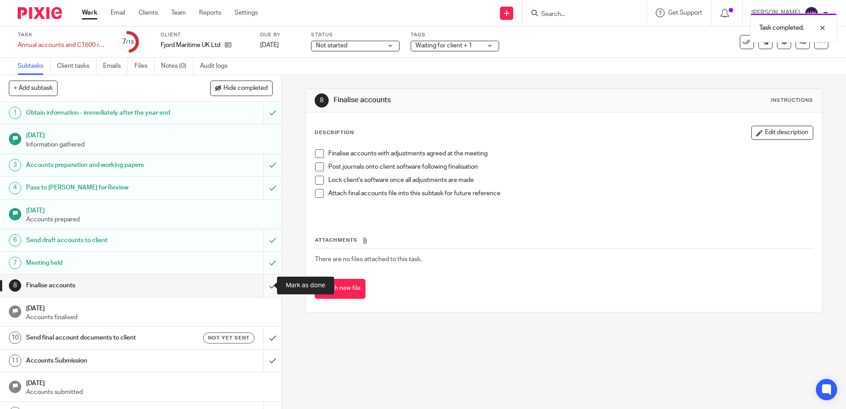
click at [262, 284] on input "submit" at bounding box center [140, 285] width 281 height 22
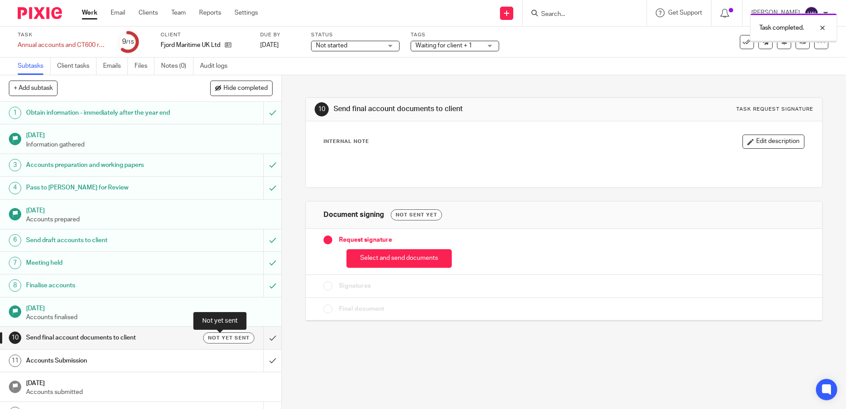
click at [215, 336] on span "Not yet sent" at bounding box center [229, 338] width 42 height 8
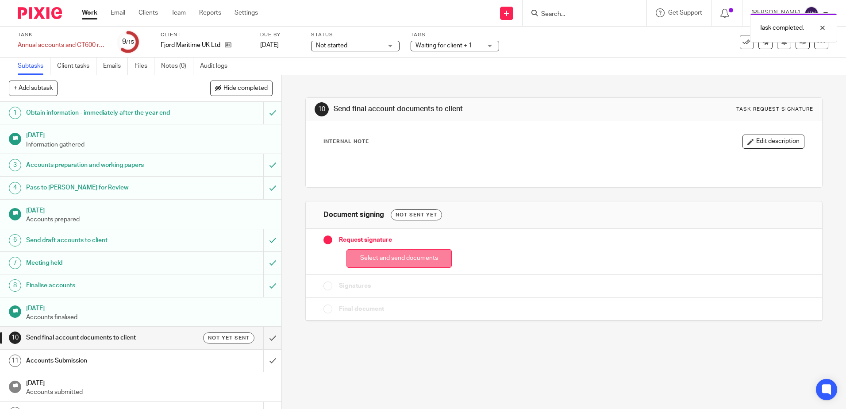
click at [387, 255] on button "Select and send documents" at bounding box center [398, 258] width 105 height 19
click at [383, 256] on button "Select and send documents" at bounding box center [398, 258] width 105 height 19
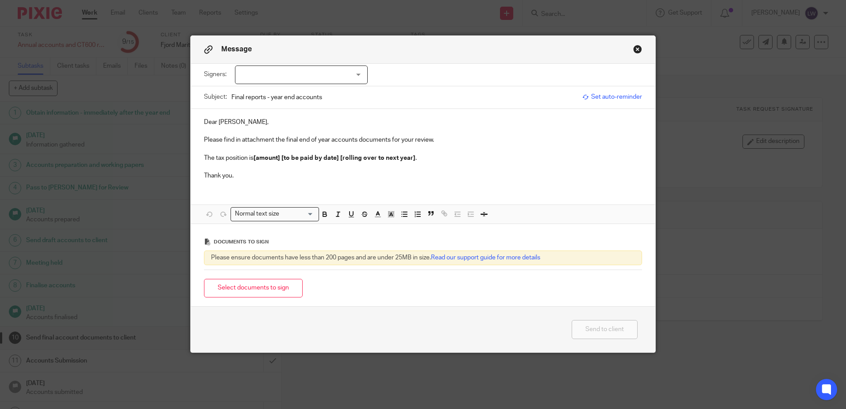
click at [272, 77] on div at bounding box center [301, 74] width 133 height 19
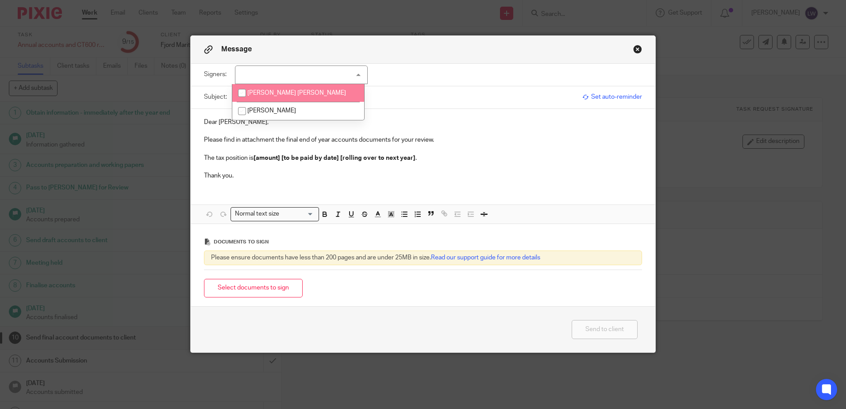
click at [261, 91] on span "Helene Garnst Viken" at bounding box center [296, 93] width 99 height 6
checkbox input "true"
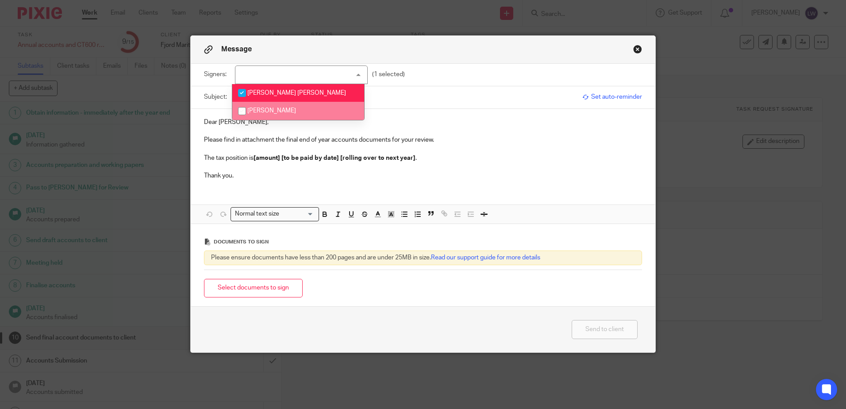
click at [284, 181] on div "Dear Helene Garnst, Please find in attachment the final end of year accounts do…" at bounding box center [423, 148] width 465 height 78
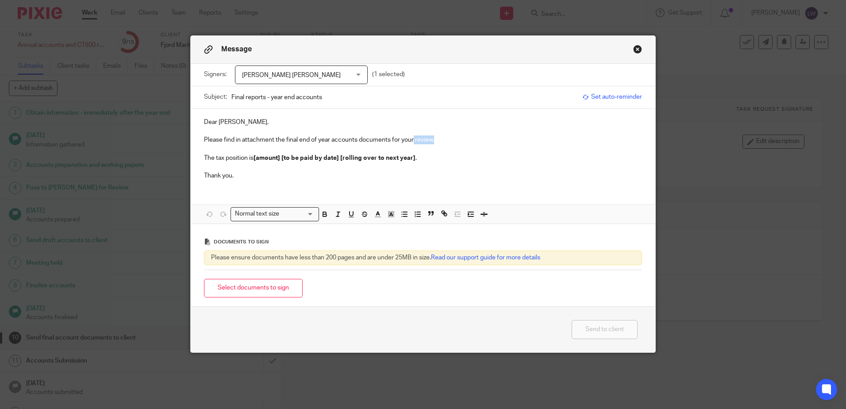
drag, startPoint x: 411, startPoint y: 138, endPoint x: 485, endPoint y: 139, distance: 73.5
click at [485, 139] on p "Please find in attachment the final end of year accounts documents for your rev…" at bounding box center [423, 139] width 438 height 9
drag, startPoint x: 212, startPoint y: 155, endPoint x: 577, endPoint y: 158, distance: 364.6
click at [577, 158] on p "The tax position is [amount] [to be paid by date] [rolling over to next year] ." at bounding box center [423, 158] width 438 height 9
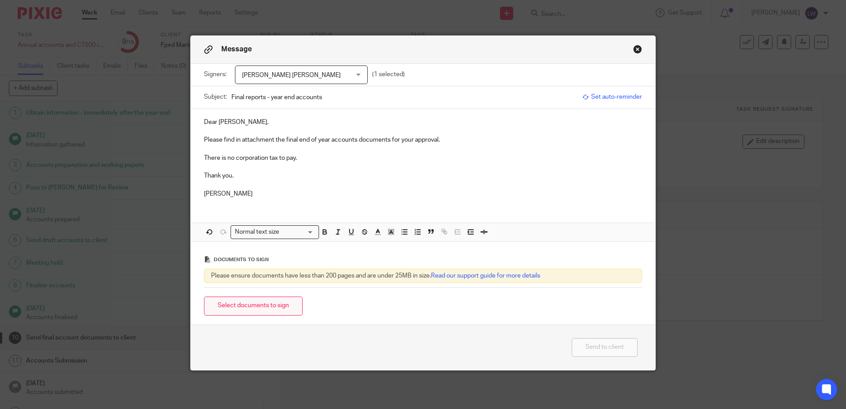
click at [250, 309] on button "Select documents to sign" at bounding box center [253, 305] width 99 height 19
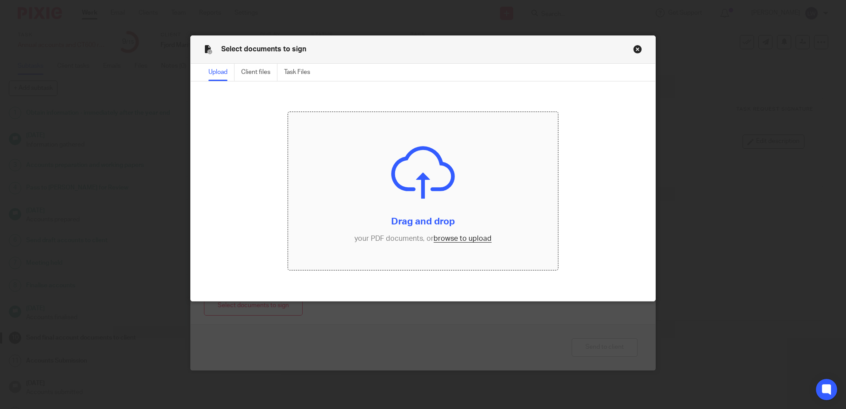
click at [464, 238] on input "file" at bounding box center [423, 191] width 270 height 158
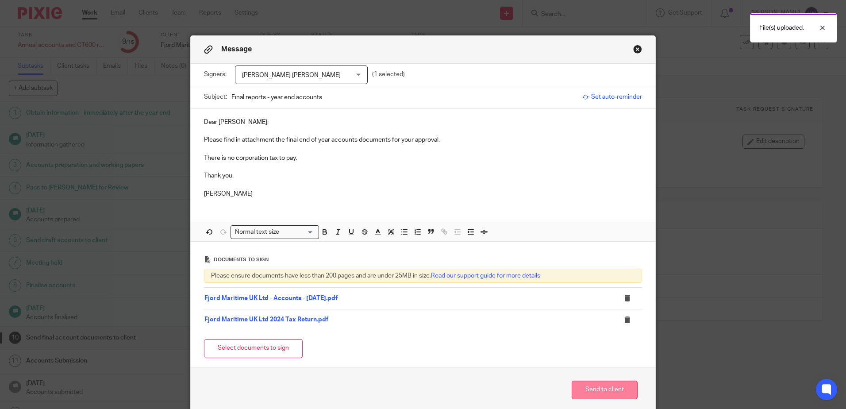
click at [608, 386] on button "Send to client" at bounding box center [605, 390] width 66 height 19
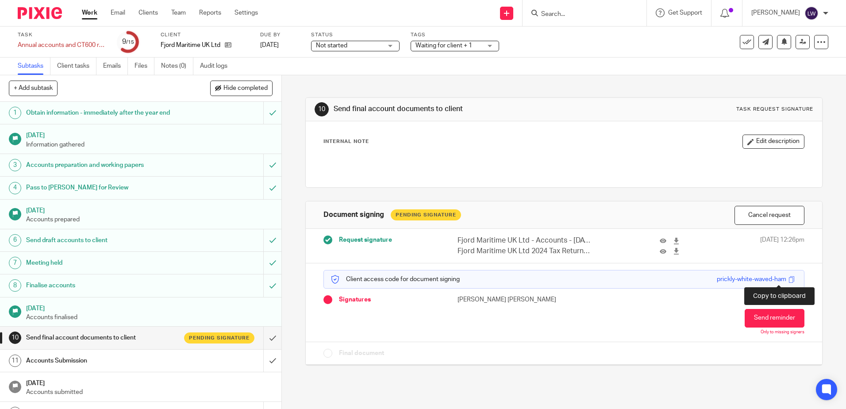
click at [789, 279] on span at bounding box center [792, 279] width 7 height 7
click at [117, 15] on link "Email" at bounding box center [118, 12] width 15 height 9
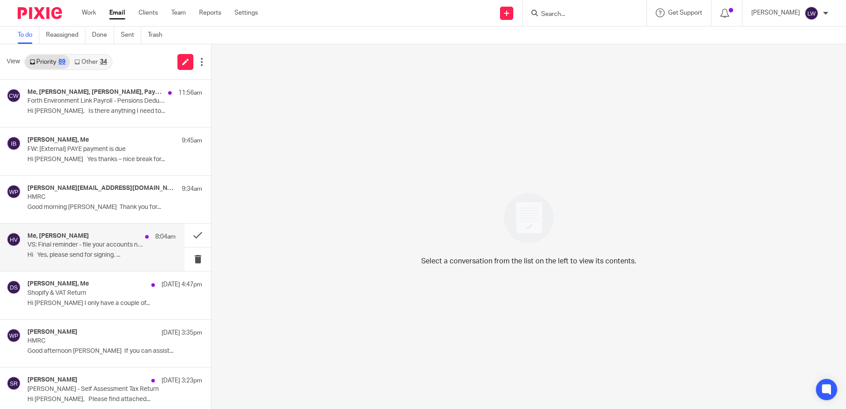
click at [83, 247] on p "VS: Final reminder - file your accounts now for FJORD MARITIME UK LTD SC724055" at bounding box center [86, 245] width 119 height 8
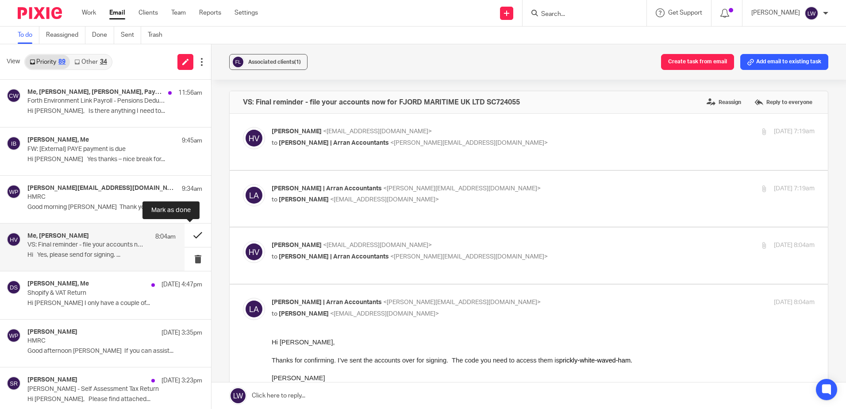
click at [186, 239] on button at bounding box center [198, 234] width 27 height 23
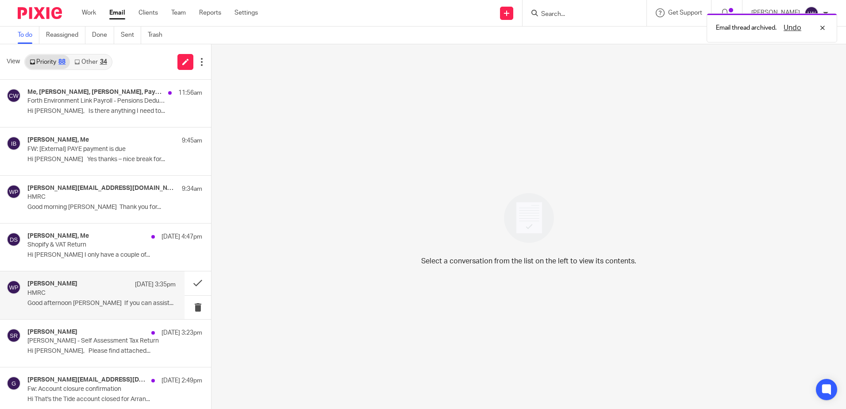
click at [77, 298] on div "William Paterson 22 Sep 3:35pm HMRC Good afternoon Lorna If you can assist..." at bounding box center [101, 295] width 148 height 30
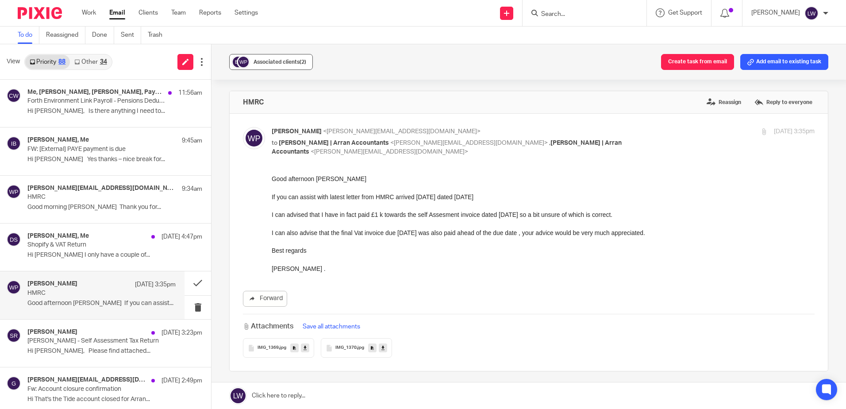
click at [271, 61] on span "Associated clients (2)" at bounding box center [280, 61] width 53 height 5
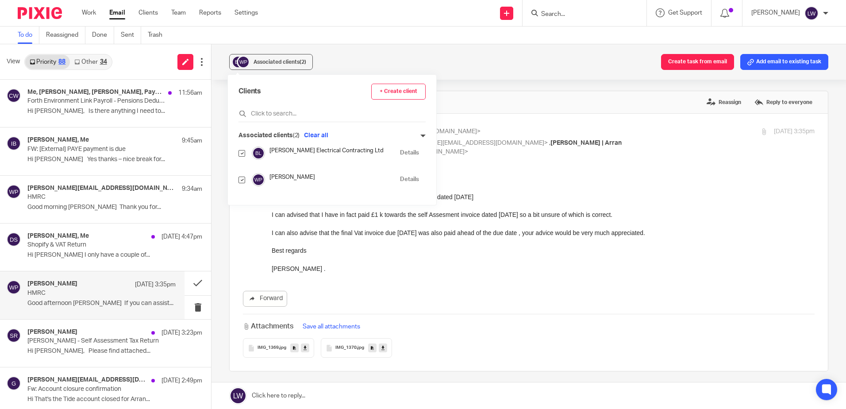
click at [241, 179] on input "checkbox" at bounding box center [242, 180] width 7 height 7
checkbox input "false"
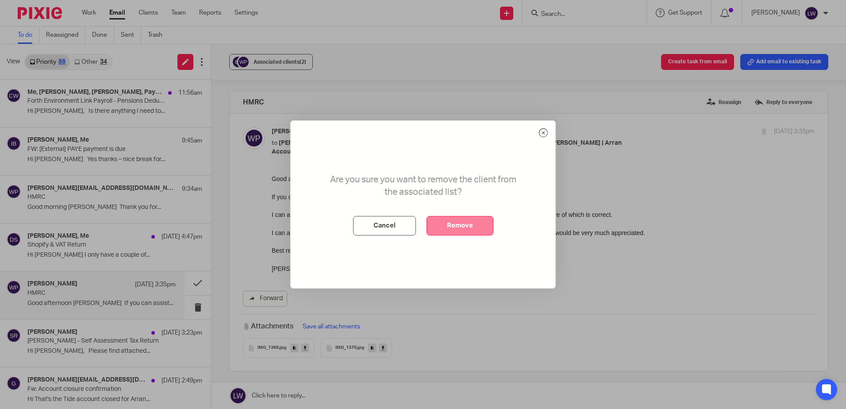
click at [449, 229] on button "Remove" at bounding box center [460, 225] width 67 height 19
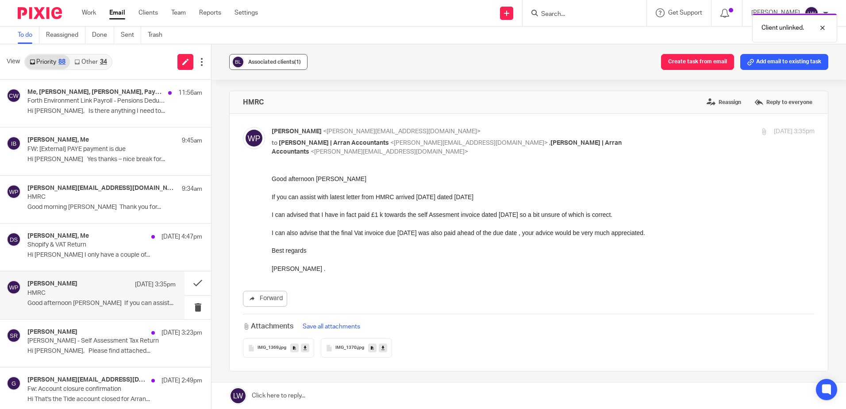
click at [261, 60] on span "Associated clients (1)" at bounding box center [274, 61] width 53 height 5
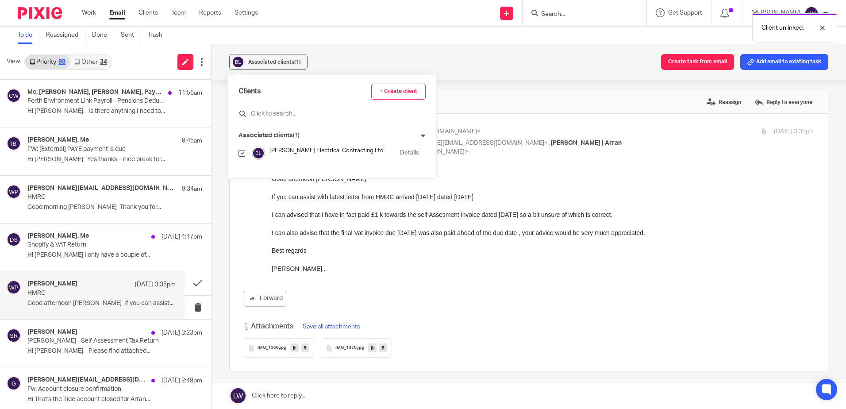
click at [265, 112] on input "text" at bounding box center [332, 113] width 187 height 9
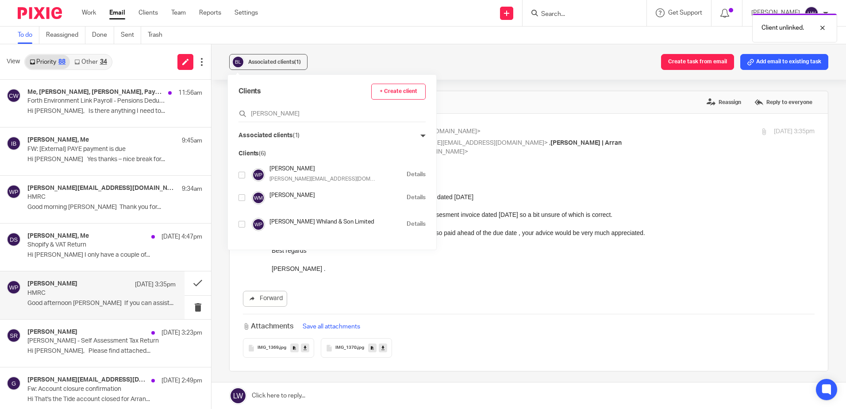
type input "willi"
click at [243, 175] on input "checkbox" at bounding box center [242, 175] width 7 height 7
checkbox input "true"
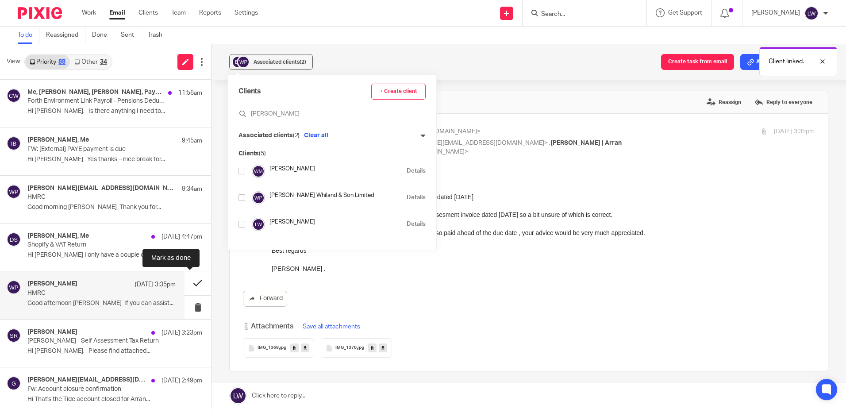
click at [187, 282] on button at bounding box center [198, 282] width 27 height 23
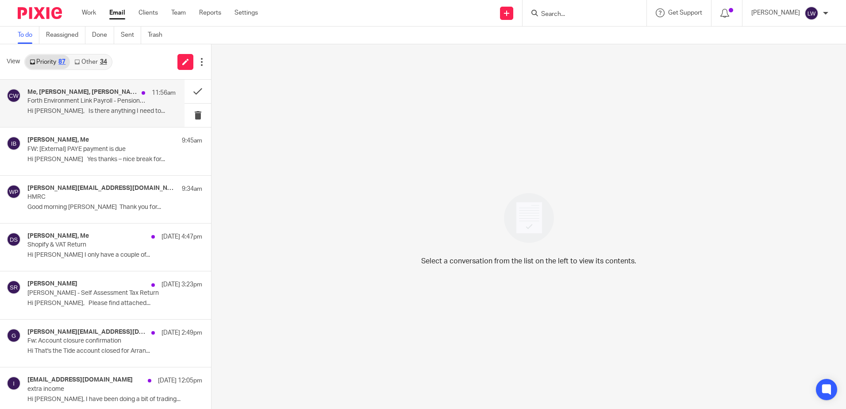
click at [94, 109] on p "Hi Lorna, Is there anything I need to..." at bounding box center [101, 112] width 148 height 8
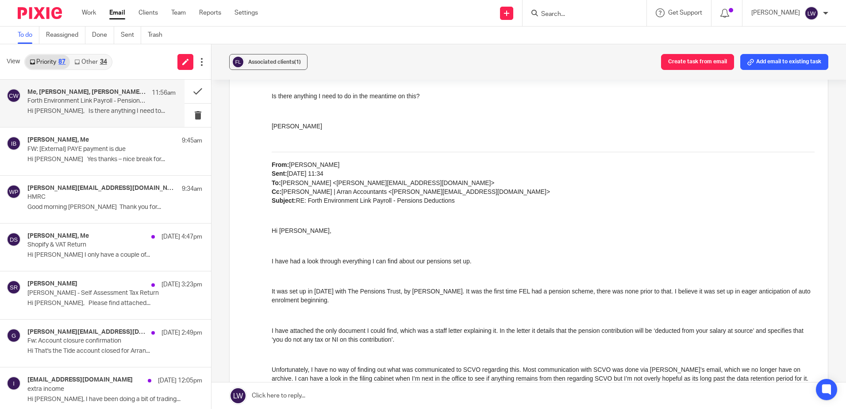
scroll to position [796, 0]
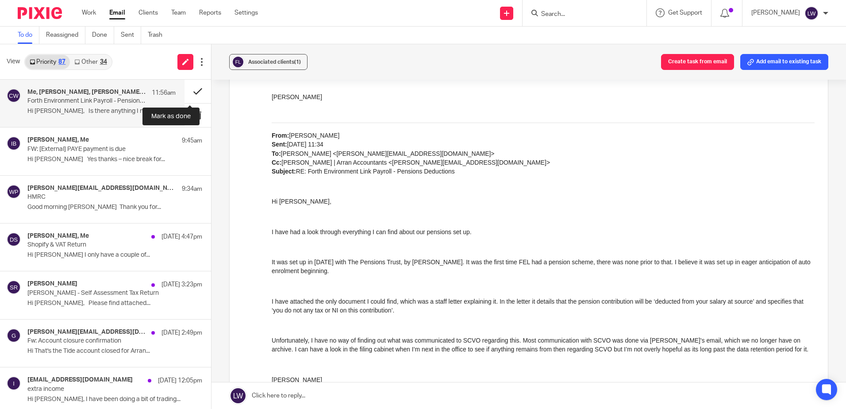
click at [188, 91] on button at bounding box center [198, 91] width 27 height 23
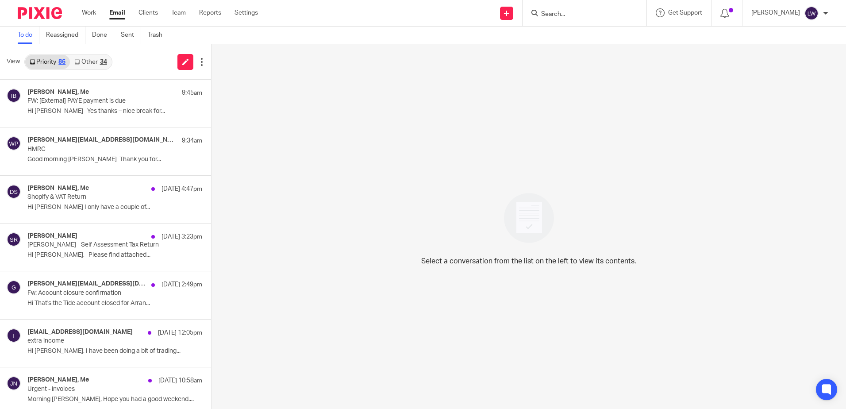
click at [567, 9] on form at bounding box center [587, 13] width 94 height 11
click at [565, 20] on div at bounding box center [585, 13] width 124 height 26
click at [565, 16] on input "Search" at bounding box center [580, 15] width 80 height 8
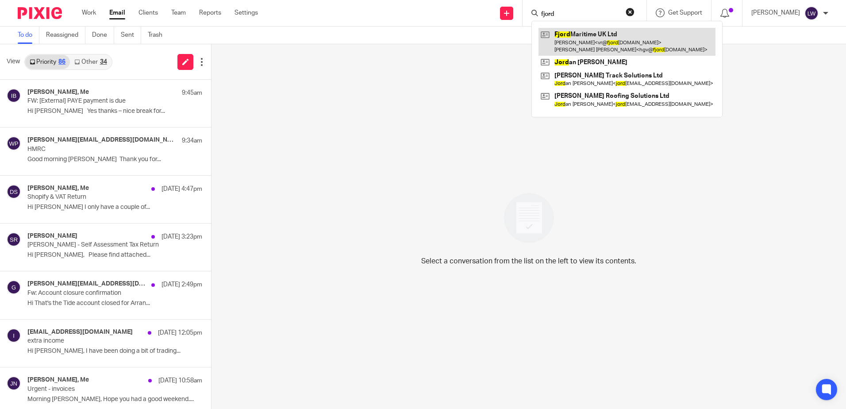
type input "fjord"
click at [587, 38] on link at bounding box center [627, 41] width 177 height 27
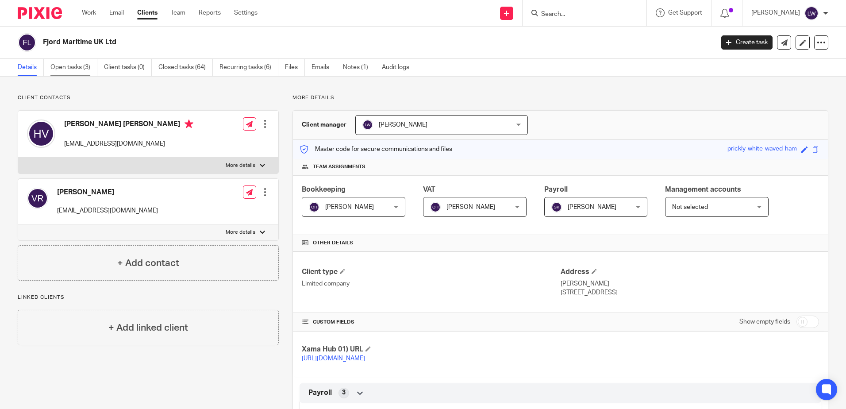
click at [81, 65] on link "Open tasks (3)" at bounding box center [73, 67] width 47 height 17
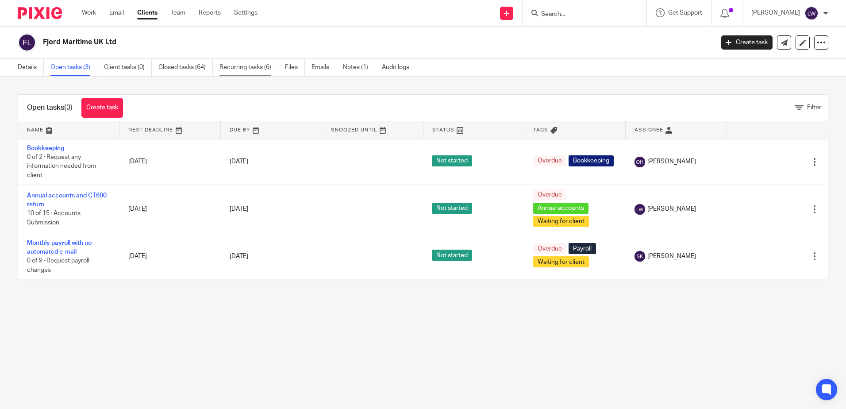
click at [251, 65] on link "Recurring tasks (6)" at bounding box center [248, 67] width 59 height 17
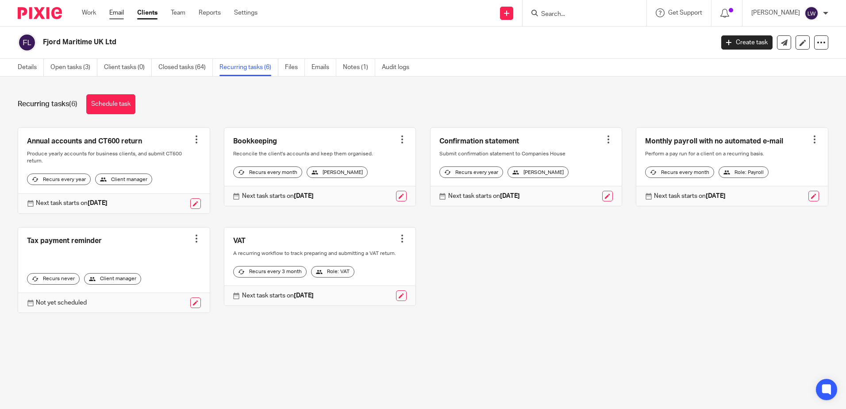
click at [118, 13] on link "Email" at bounding box center [116, 12] width 15 height 9
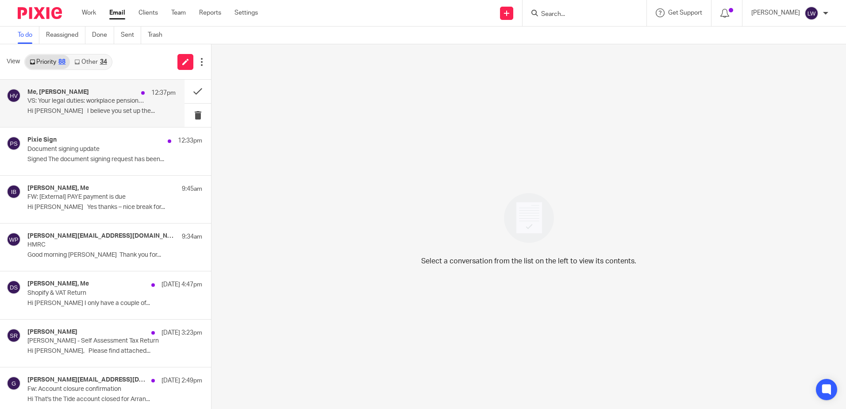
click at [84, 103] on p "VS: Your legal duties: workplace pensions re-enrolment" at bounding box center [86, 101] width 119 height 8
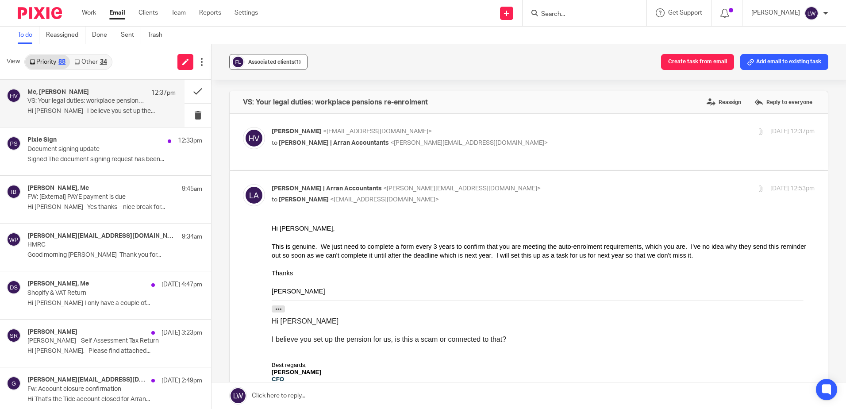
click at [278, 64] on span "Associated clients (1)" at bounding box center [274, 61] width 53 height 5
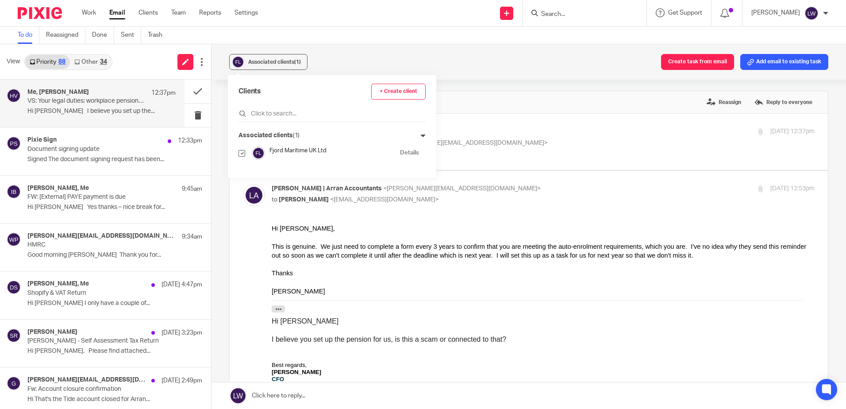
click at [537, 38] on div "To do Reassigned Done Sent Trash" at bounding box center [423, 36] width 846 height 18
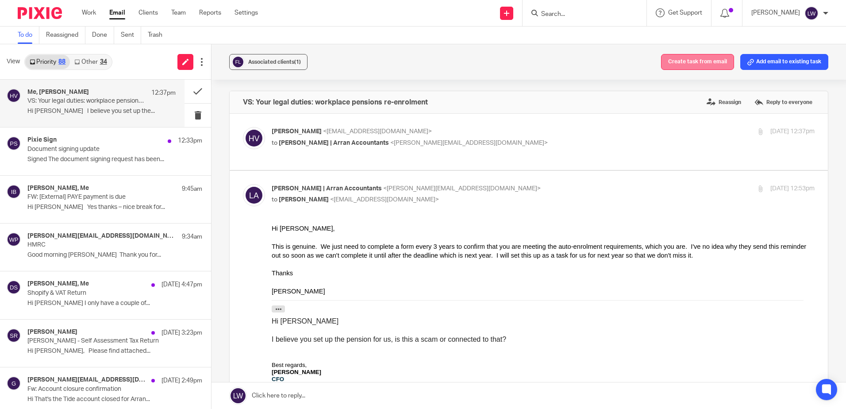
click at [685, 55] on button "Create task from email" at bounding box center [697, 62] width 73 height 16
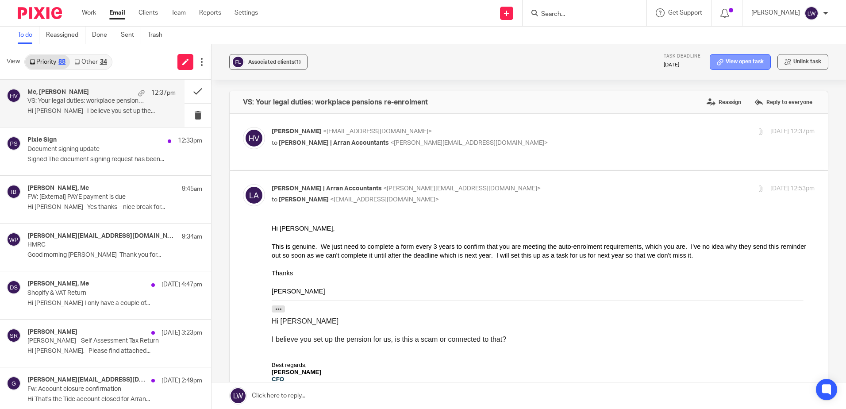
click at [729, 65] on link "View open task" at bounding box center [740, 62] width 61 height 16
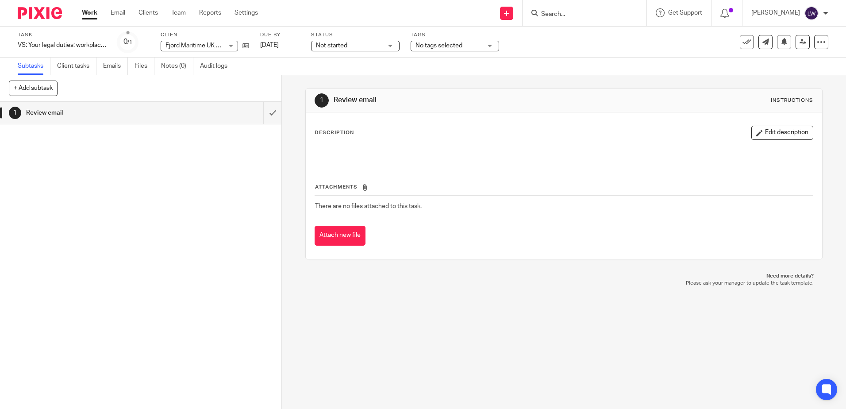
click at [351, 46] on span "Not started" at bounding box center [349, 45] width 66 height 9
click at [354, 50] on div "Not started Not started" at bounding box center [355, 46] width 88 height 11
click at [276, 45] on link "23 Sep 2025" at bounding box center [280, 45] width 40 height 9
click at [117, 12] on link "Email" at bounding box center [118, 12] width 15 height 9
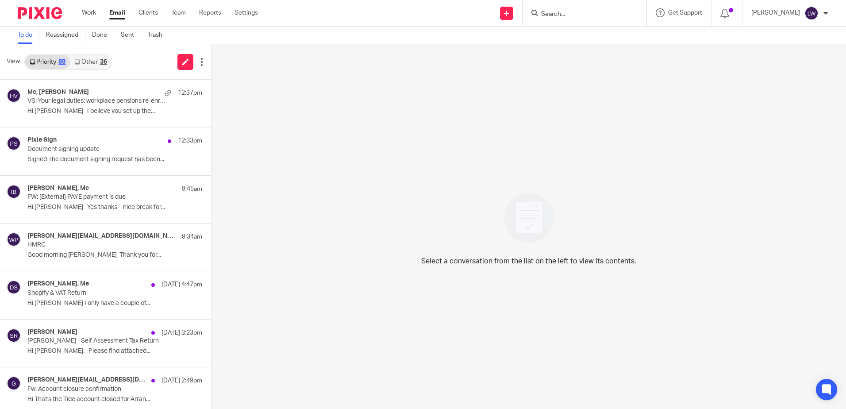
click at [120, 15] on link "Email" at bounding box center [117, 12] width 16 height 9
click at [94, 62] on link "Other 37" at bounding box center [90, 62] width 41 height 14
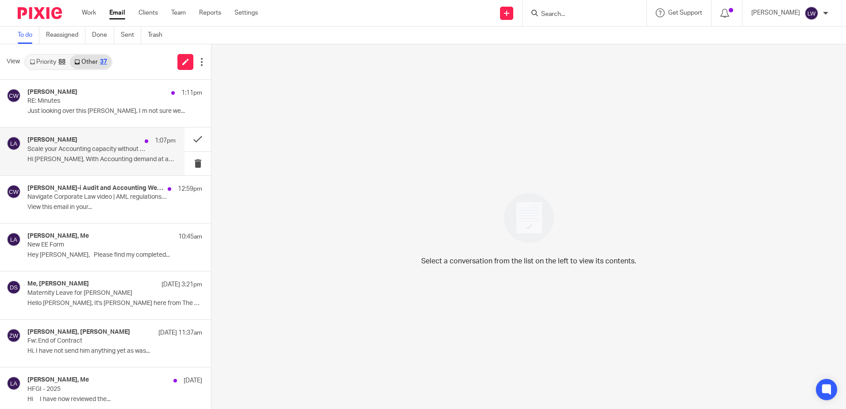
click at [97, 153] on p "Scale your Accounting capacity without adding headcount" at bounding box center [86, 150] width 119 height 8
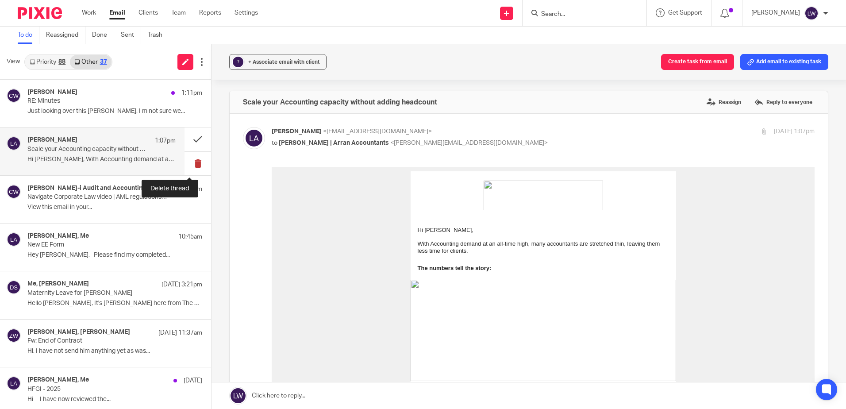
click at [189, 163] on button at bounding box center [198, 163] width 27 height 23
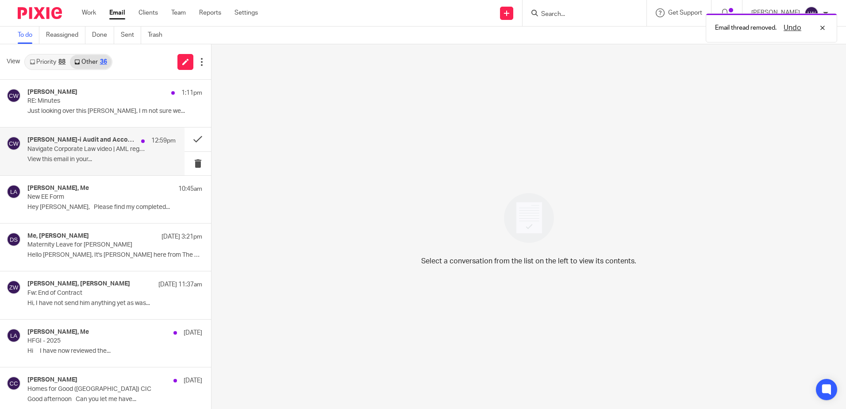
click at [81, 159] on p "View this email in your..." at bounding box center [101, 160] width 148 height 8
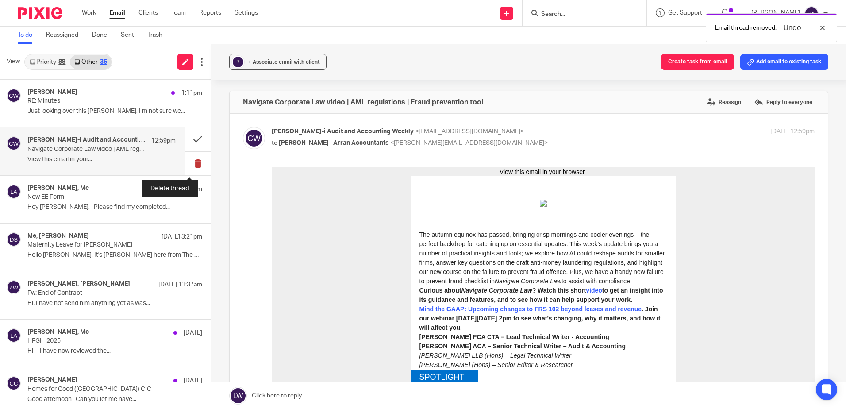
click at [189, 161] on button at bounding box center [198, 163] width 27 height 23
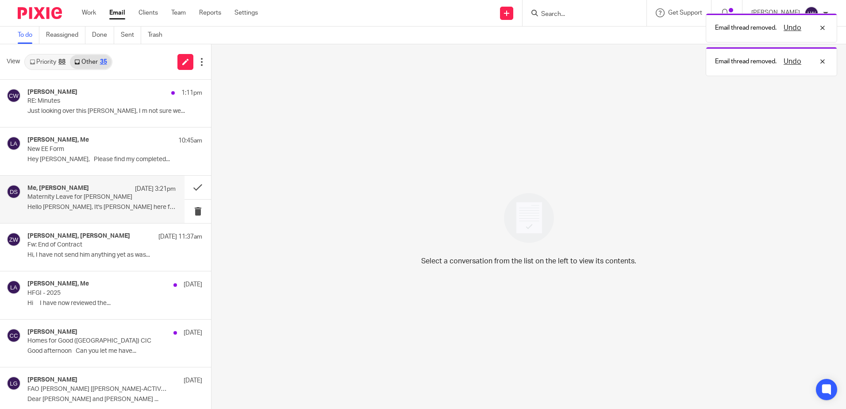
click at [100, 196] on p "Maternity Leave for [PERSON_NAME]" at bounding box center [86, 197] width 119 height 8
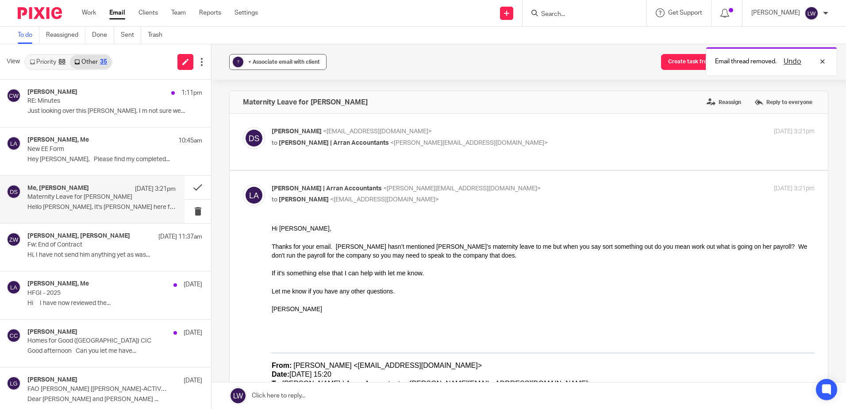
click at [274, 64] on span "+ Associate email with client" at bounding box center [284, 61] width 72 height 5
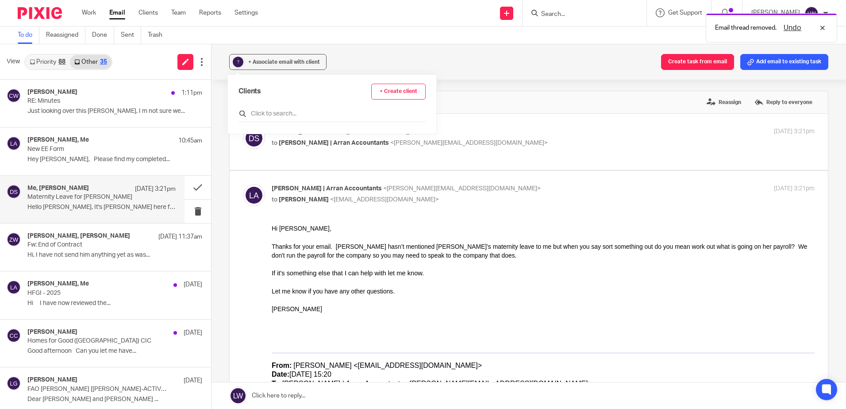
click at [271, 112] on input "text" at bounding box center [332, 113] width 187 height 9
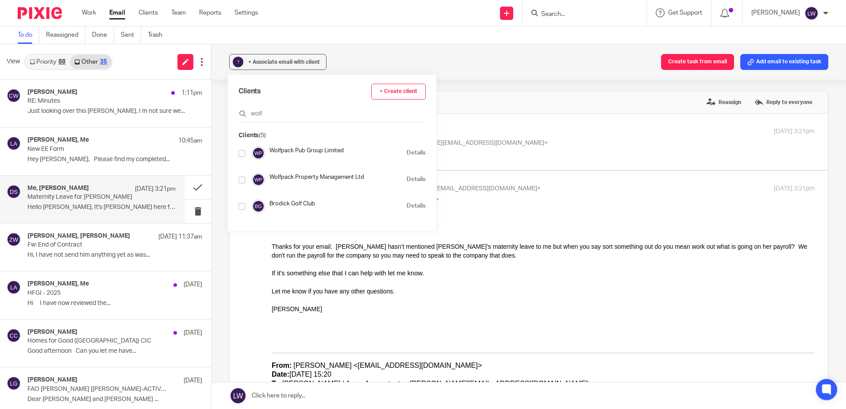
type input "wolf"
click at [243, 153] on input "checkbox" at bounding box center [242, 153] width 7 height 7
checkbox input "true"
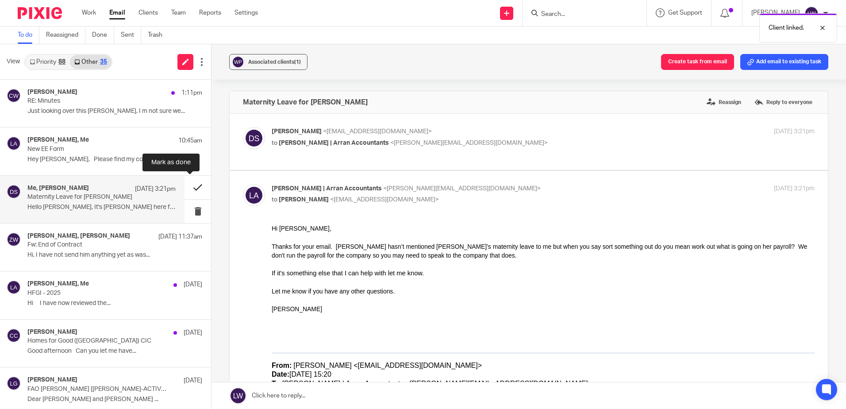
click at [189, 185] on button at bounding box center [198, 187] width 27 height 23
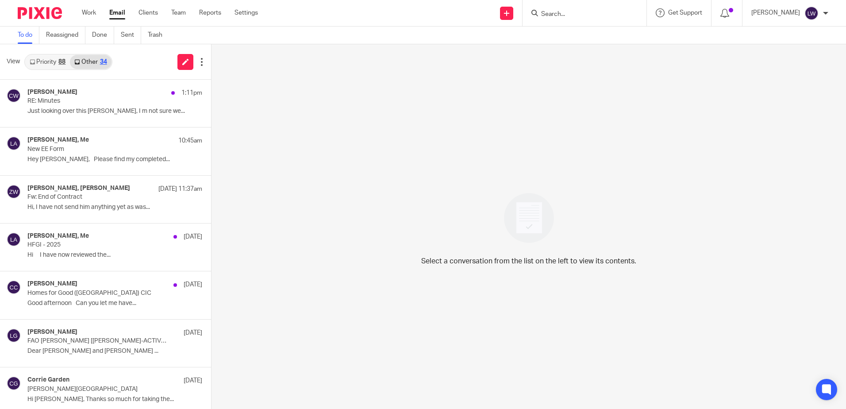
click at [51, 61] on link "Priority 88" at bounding box center [47, 62] width 45 height 14
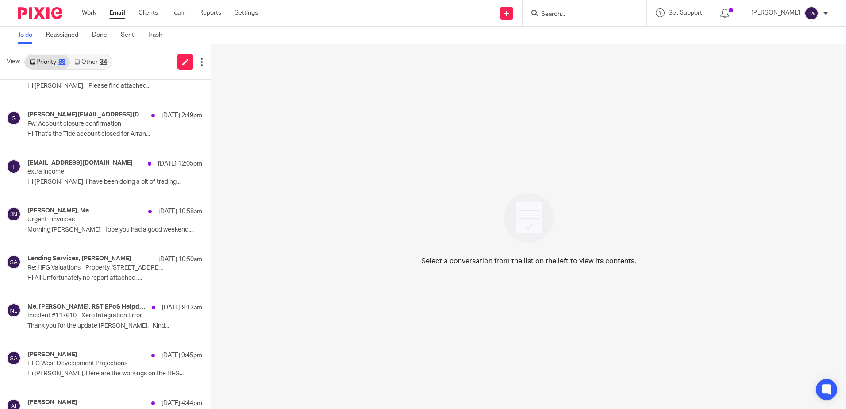
scroll to position [265, 0]
click at [107, 321] on div "Me, [PERSON_NAME], RST EPoS Helpdesk [DATE] 9:12am Incident #117610 - Xero Inte…" at bounding box center [101, 318] width 148 height 30
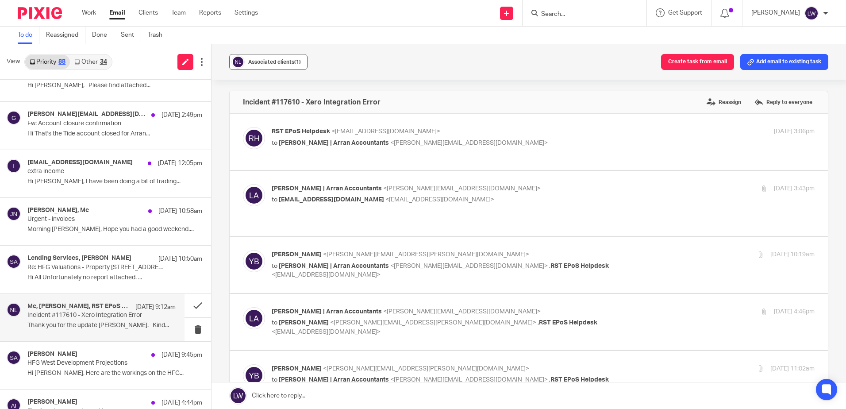
scroll to position [0, 0]
click at [263, 56] on button "Associated clients (1)" at bounding box center [268, 62] width 78 height 16
click at [367, 55] on div "Associated clients (1) Create task from email Add email to existing task" at bounding box center [529, 61] width 635 height 35
click at [190, 303] on button at bounding box center [198, 305] width 27 height 23
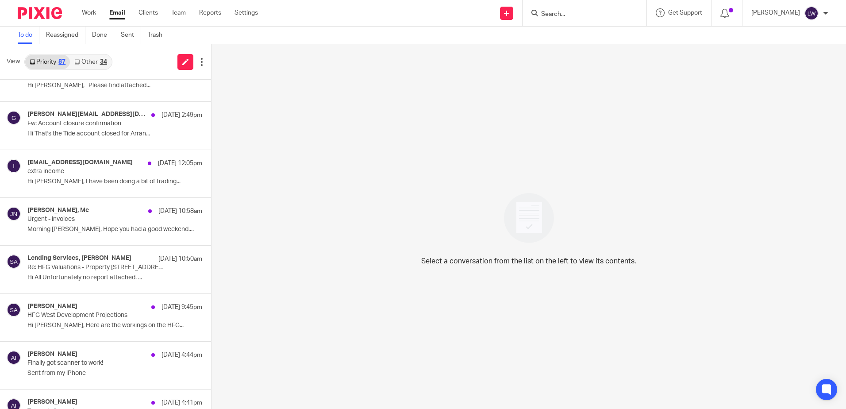
click at [598, 13] on input "Search" at bounding box center [580, 15] width 80 height 8
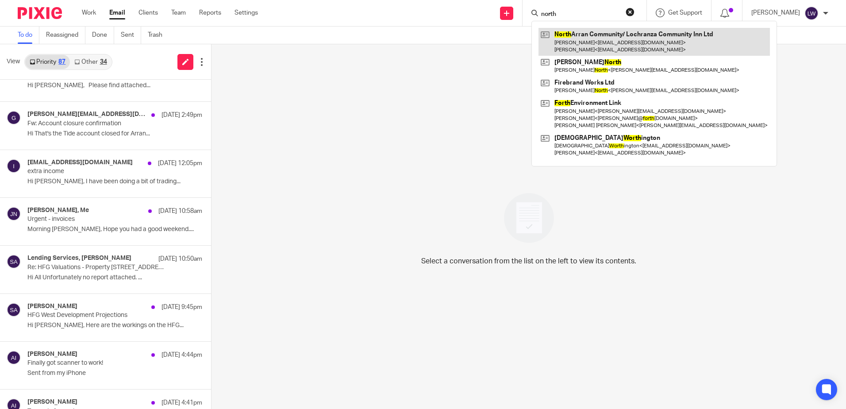
type input "north"
click at [585, 39] on link at bounding box center [654, 41] width 231 height 27
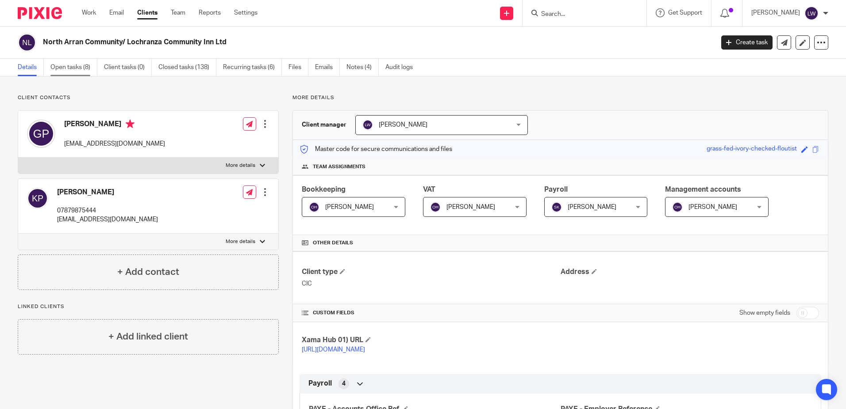
click at [76, 69] on link "Open tasks (8)" at bounding box center [73, 67] width 47 height 17
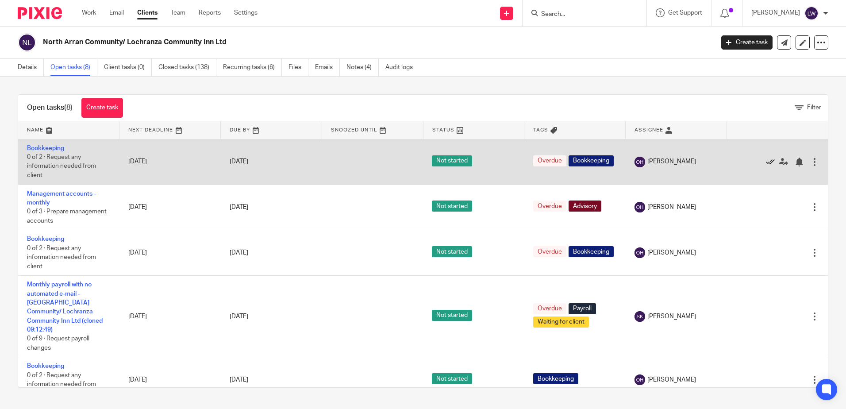
click at [766, 159] on icon at bounding box center [770, 162] width 9 height 9
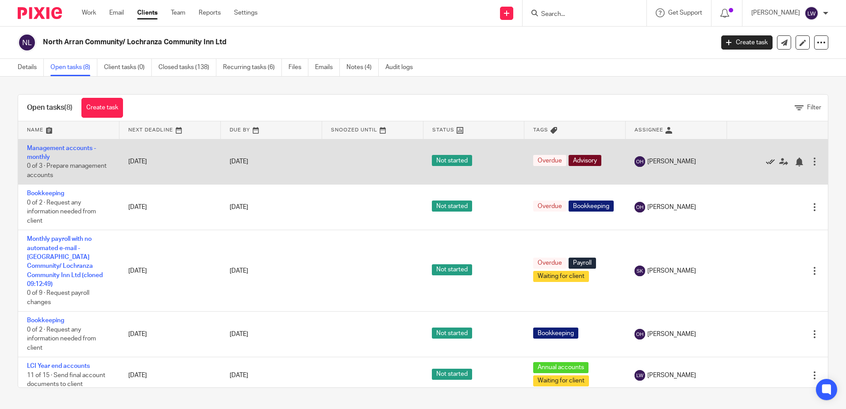
click at [766, 161] on icon at bounding box center [770, 162] width 9 height 9
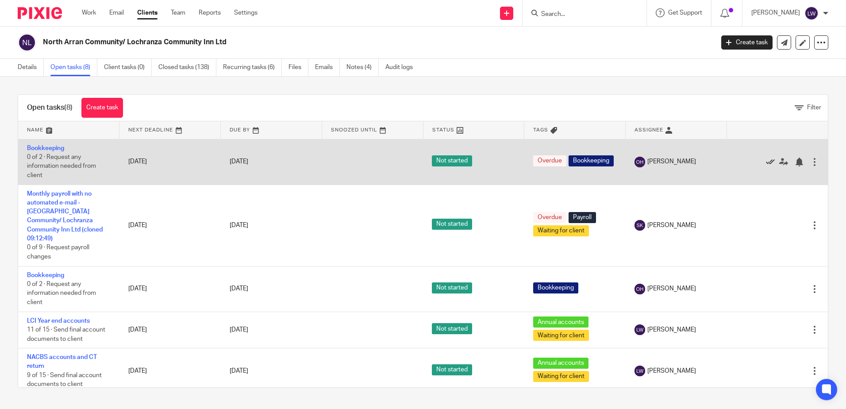
click at [766, 160] on icon at bounding box center [770, 162] width 9 height 9
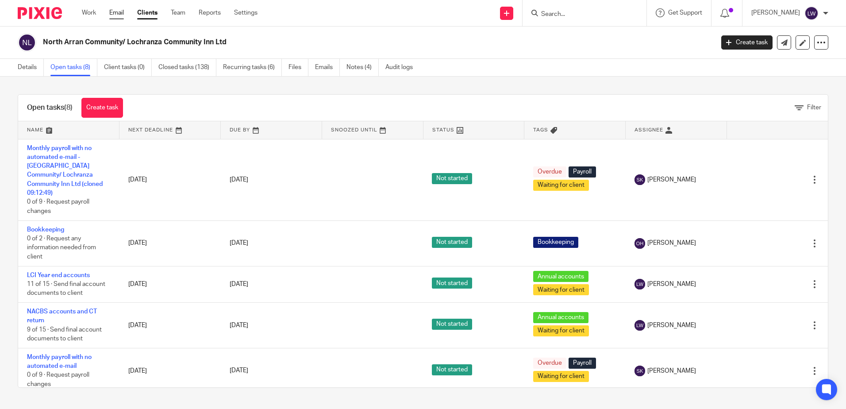
click at [120, 12] on link "Email" at bounding box center [116, 12] width 15 height 9
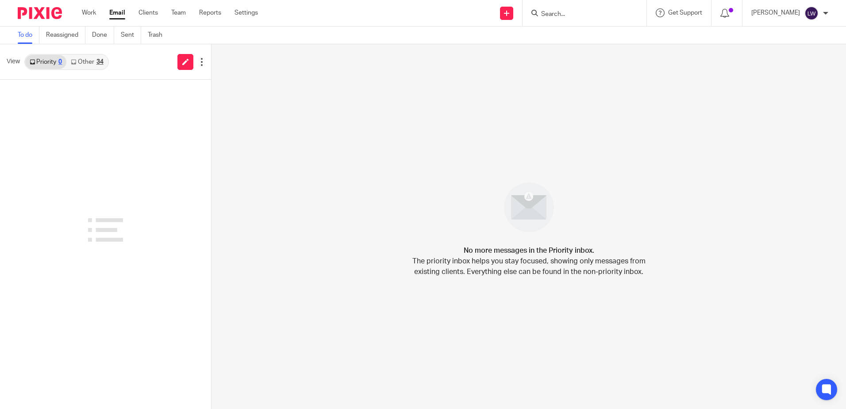
click at [92, 61] on link "Other 34" at bounding box center [86, 62] width 41 height 14
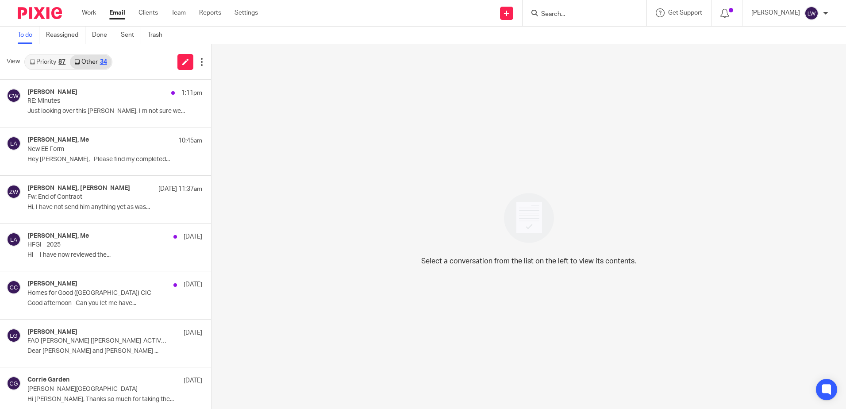
click at [114, 10] on link "Email" at bounding box center [117, 12] width 16 height 9
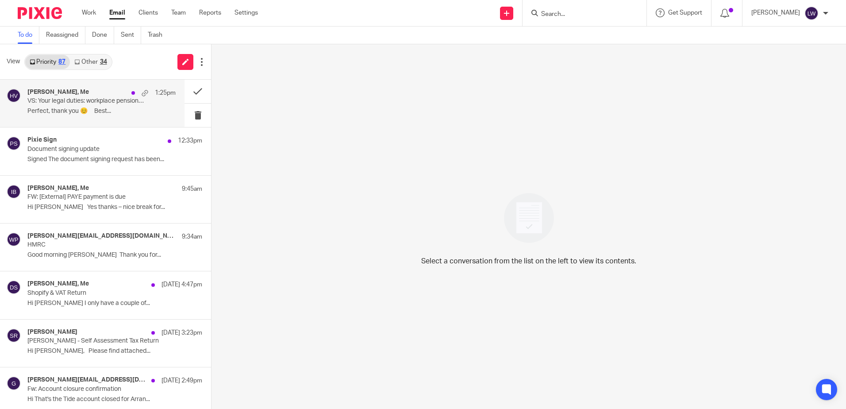
click at [77, 108] on p "Perfect, thank you 😊 Best..." at bounding box center [101, 112] width 148 height 8
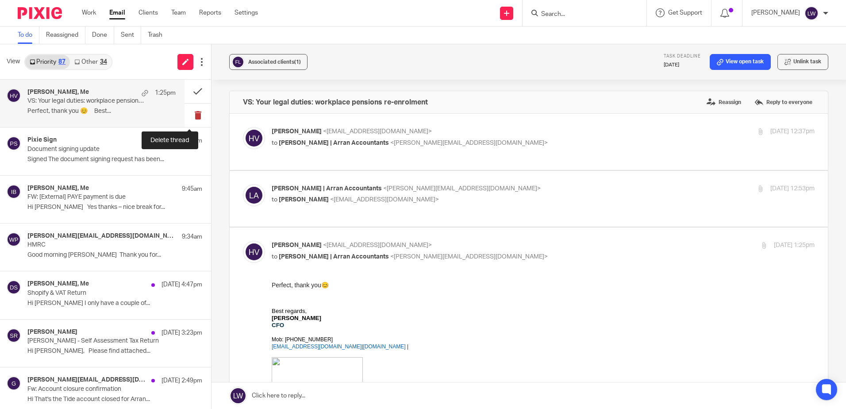
click at [188, 113] on button at bounding box center [198, 115] width 27 height 23
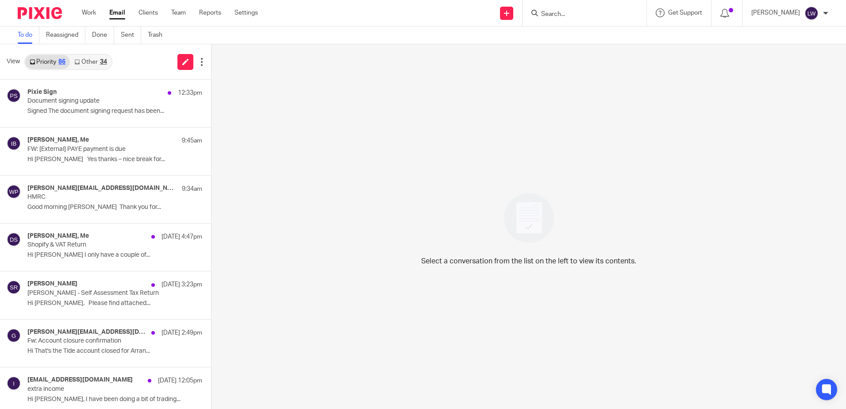
click at [115, 16] on link "Email" at bounding box center [117, 12] width 16 height 9
click at [103, 62] on div "34" at bounding box center [103, 62] width 7 height 6
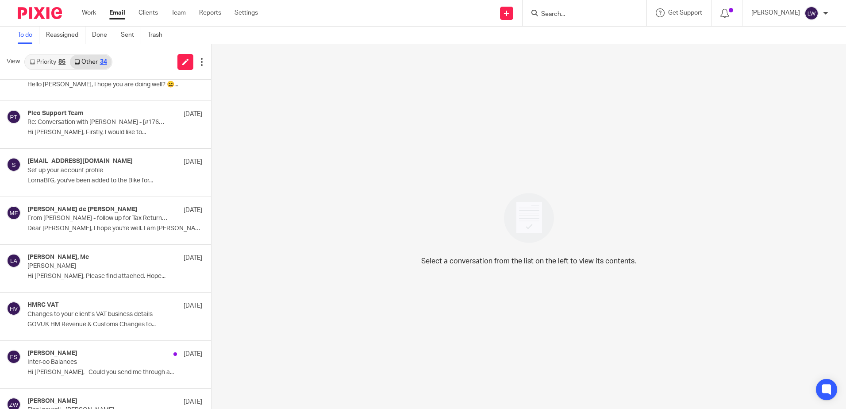
scroll to position [442, 0]
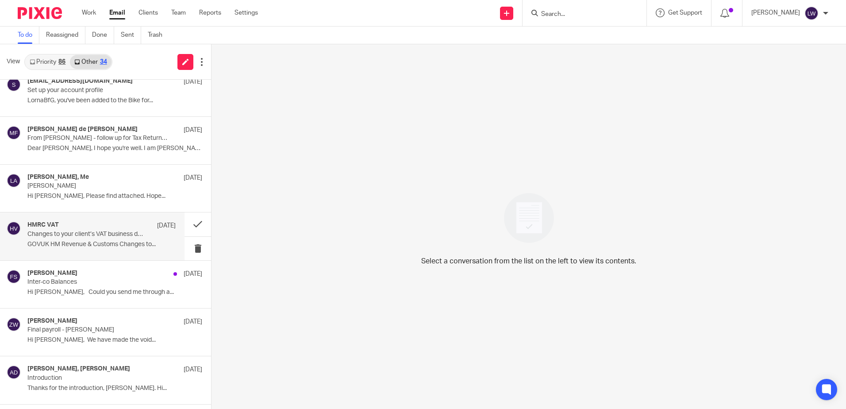
click at [96, 246] on p "GOVUK HM Revenue & Customs Changes to..." at bounding box center [101, 245] width 148 height 8
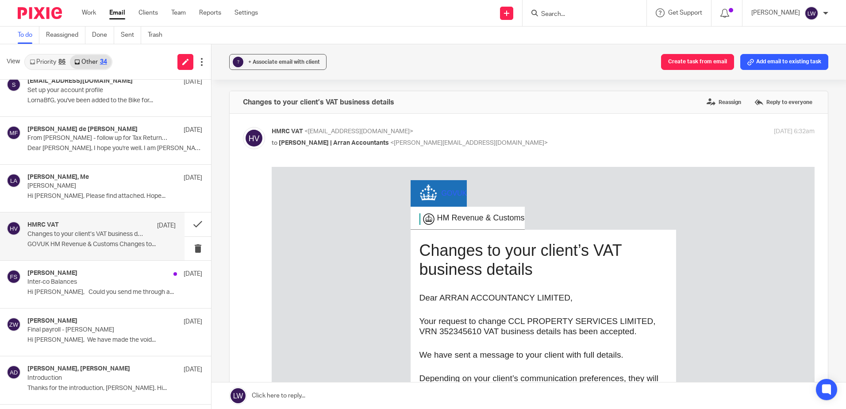
scroll to position [0, 0]
click at [63, 61] on div "86" at bounding box center [61, 62] width 7 height 6
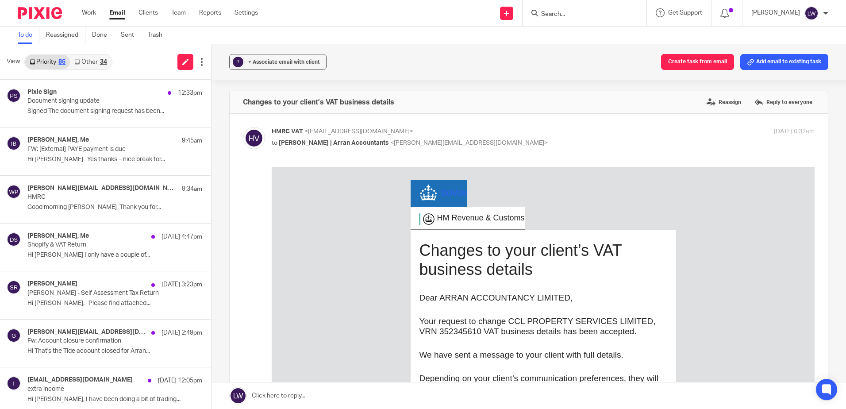
click at [115, 14] on link "Email" at bounding box center [117, 12] width 16 height 9
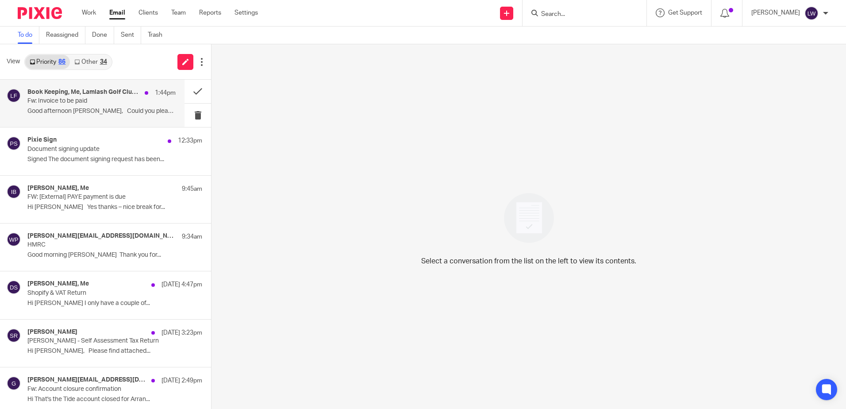
click at [69, 112] on p "Good afternoon David, Could you please..." at bounding box center [101, 112] width 148 height 8
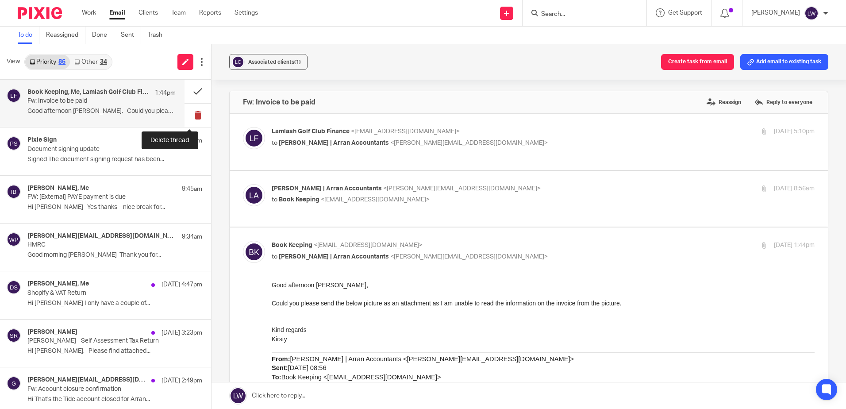
click at [194, 113] on button at bounding box center [198, 115] width 27 height 23
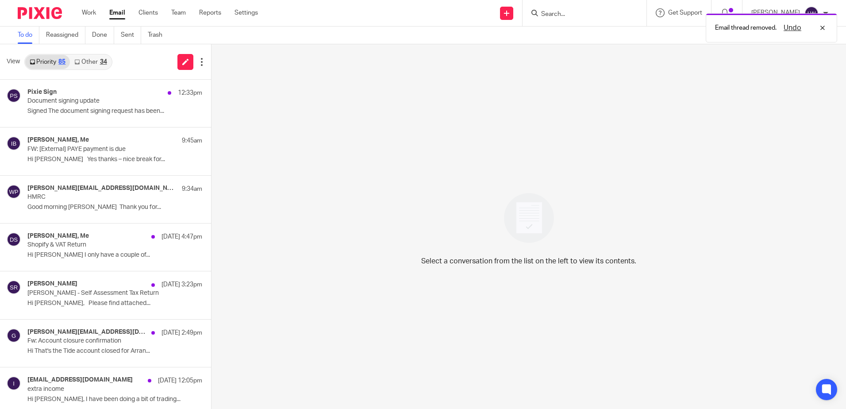
click at [569, 14] on div "Email thread removed. Undo" at bounding box center [630, 26] width 414 height 34
click at [569, 14] on input "Search" at bounding box center [580, 15] width 80 height 8
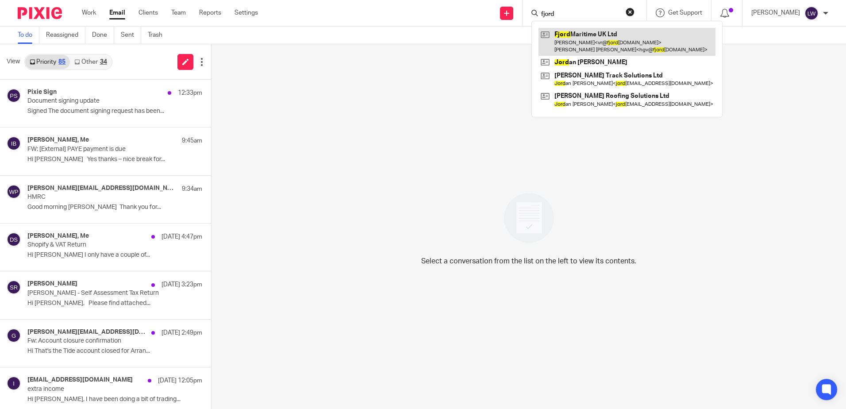
type input "fjord"
click at [603, 41] on link at bounding box center [627, 41] width 177 height 27
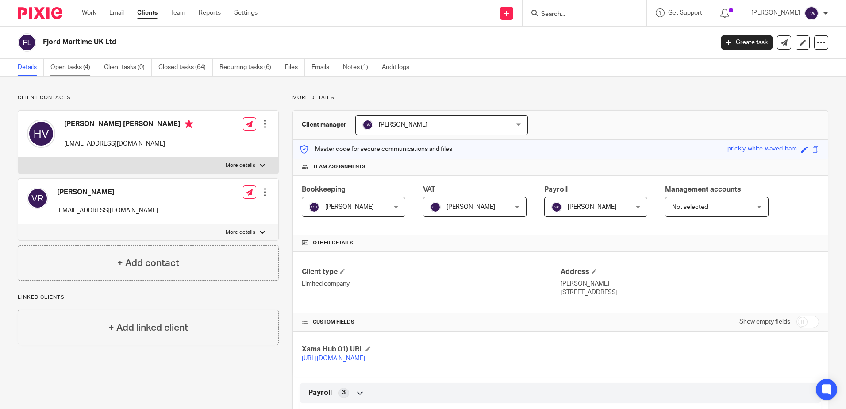
click at [65, 70] on link "Open tasks (4)" at bounding box center [73, 67] width 47 height 17
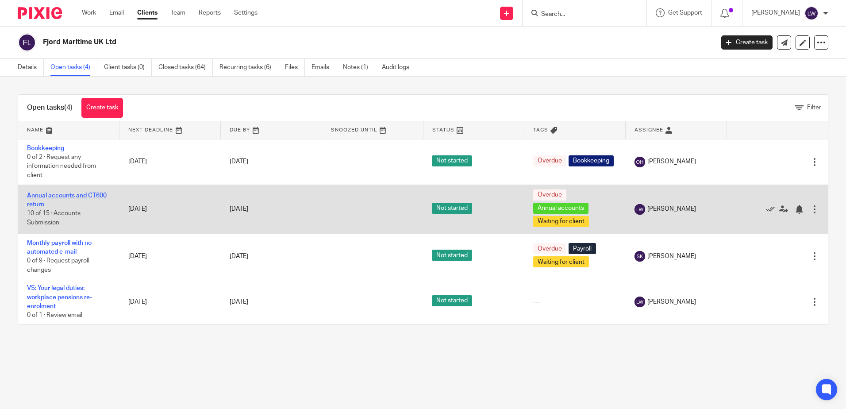
click at [63, 193] on link "Annual accounts and CT600 return" at bounding box center [67, 199] width 80 height 15
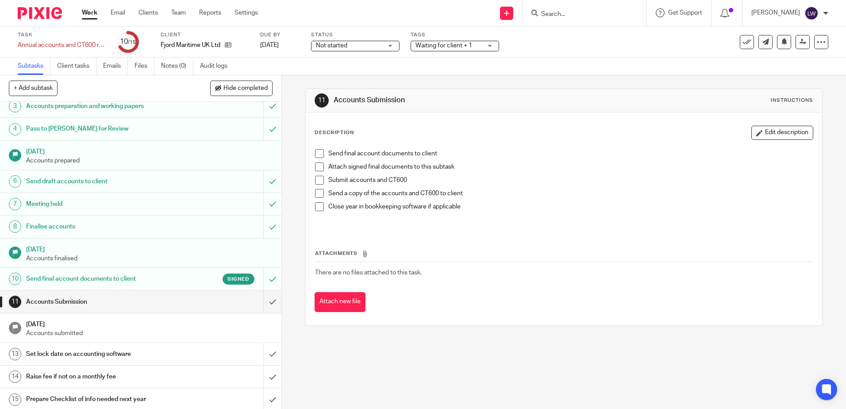
scroll to position [61, 0]
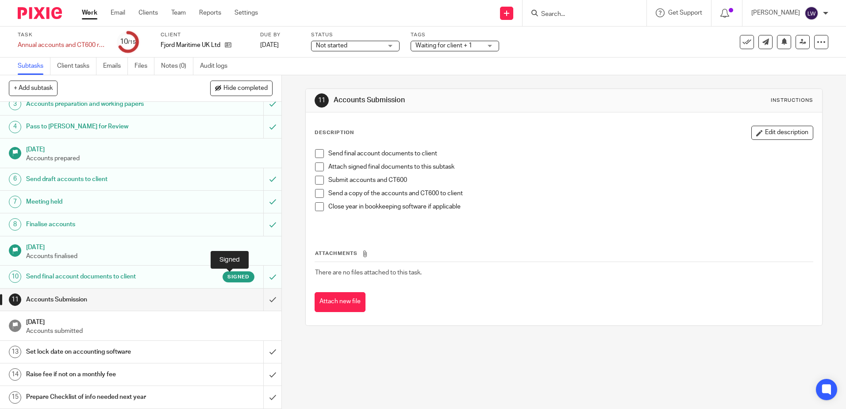
click at [230, 275] on span "Signed" at bounding box center [238, 277] width 22 height 8
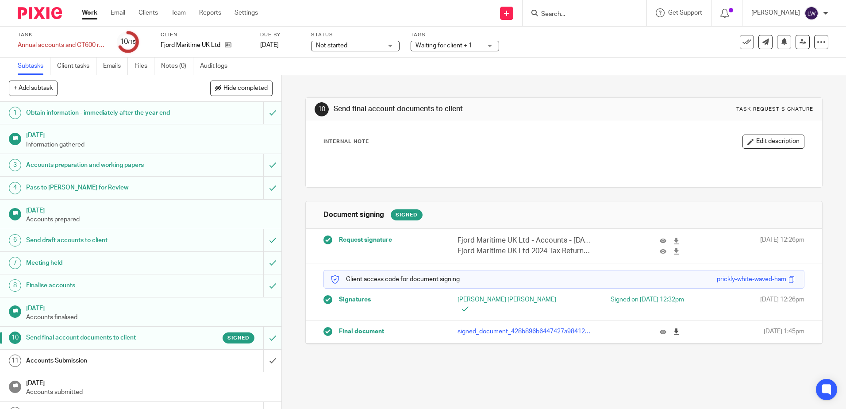
click at [673, 328] on icon at bounding box center [676, 331] width 7 height 7
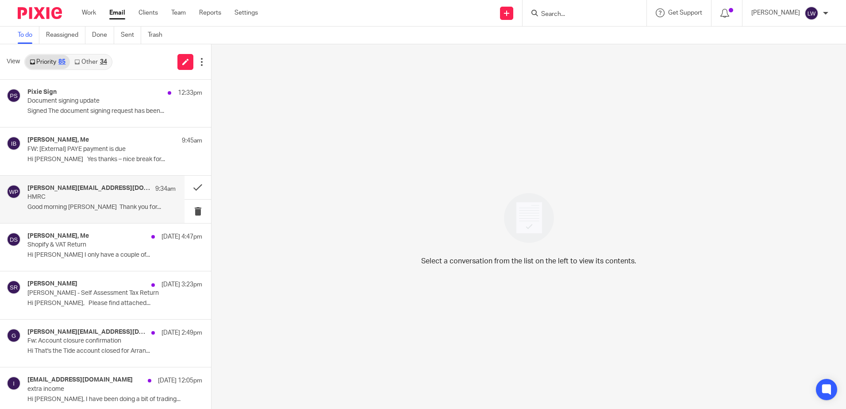
click at [97, 199] on p "HMRC" at bounding box center [86, 197] width 119 height 8
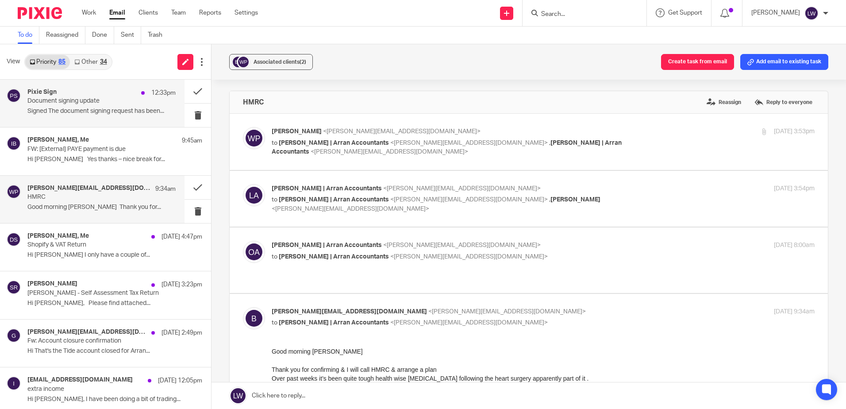
click at [76, 101] on p "Document signing update" at bounding box center [86, 101] width 119 height 8
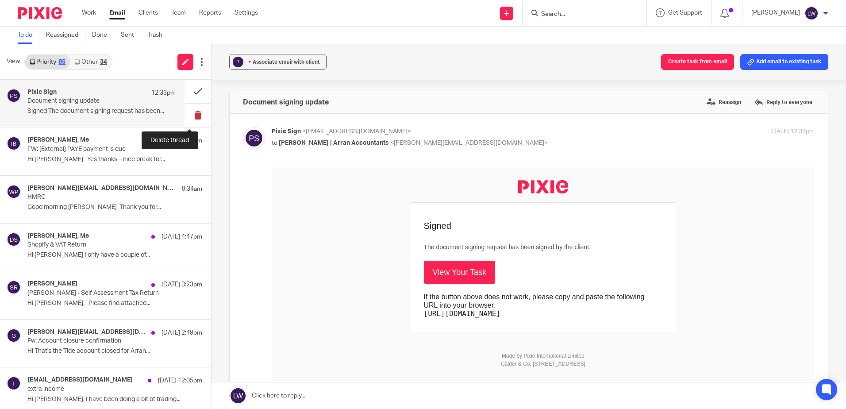
click at [190, 117] on button at bounding box center [198, 115] width 27 height 23
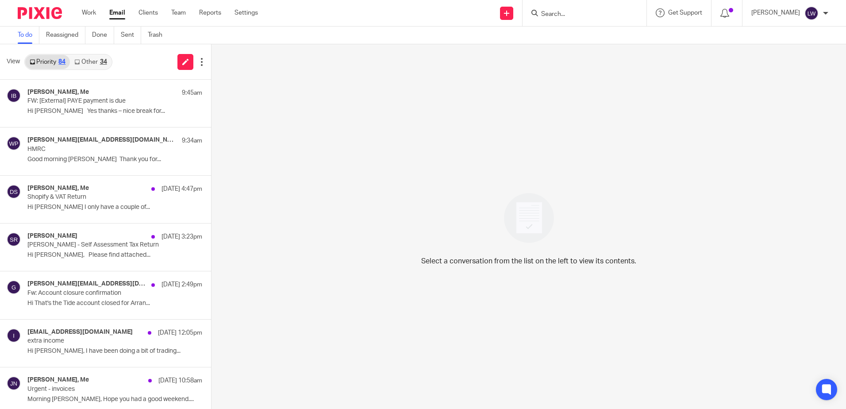
click at [594, 14] on input "Search" at bounding box center [580, 15] width 80 height 8
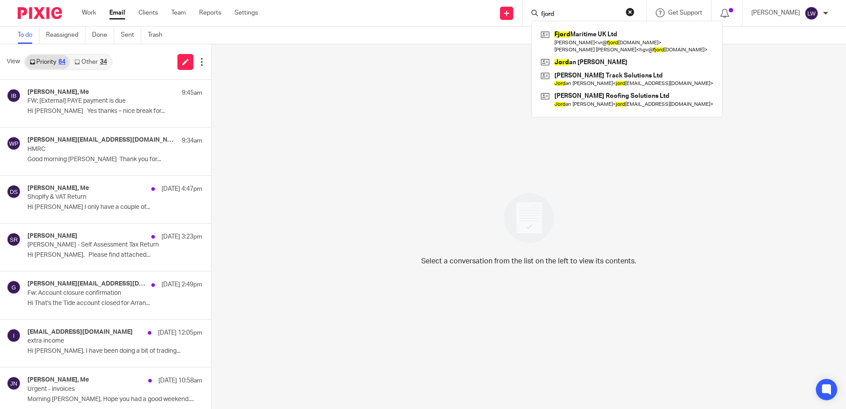
type input "fjord"
click button "submit" at bounding box center [0, 0] width 0 height 0
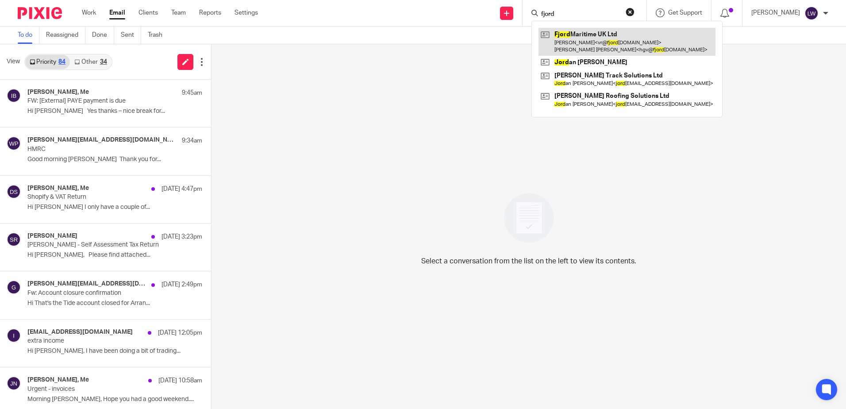
click at [607, 36] on link at bounding box center [627, 41] width 177 height 27
